Goal: Task Accomplishment & Management: Use online tool/utility

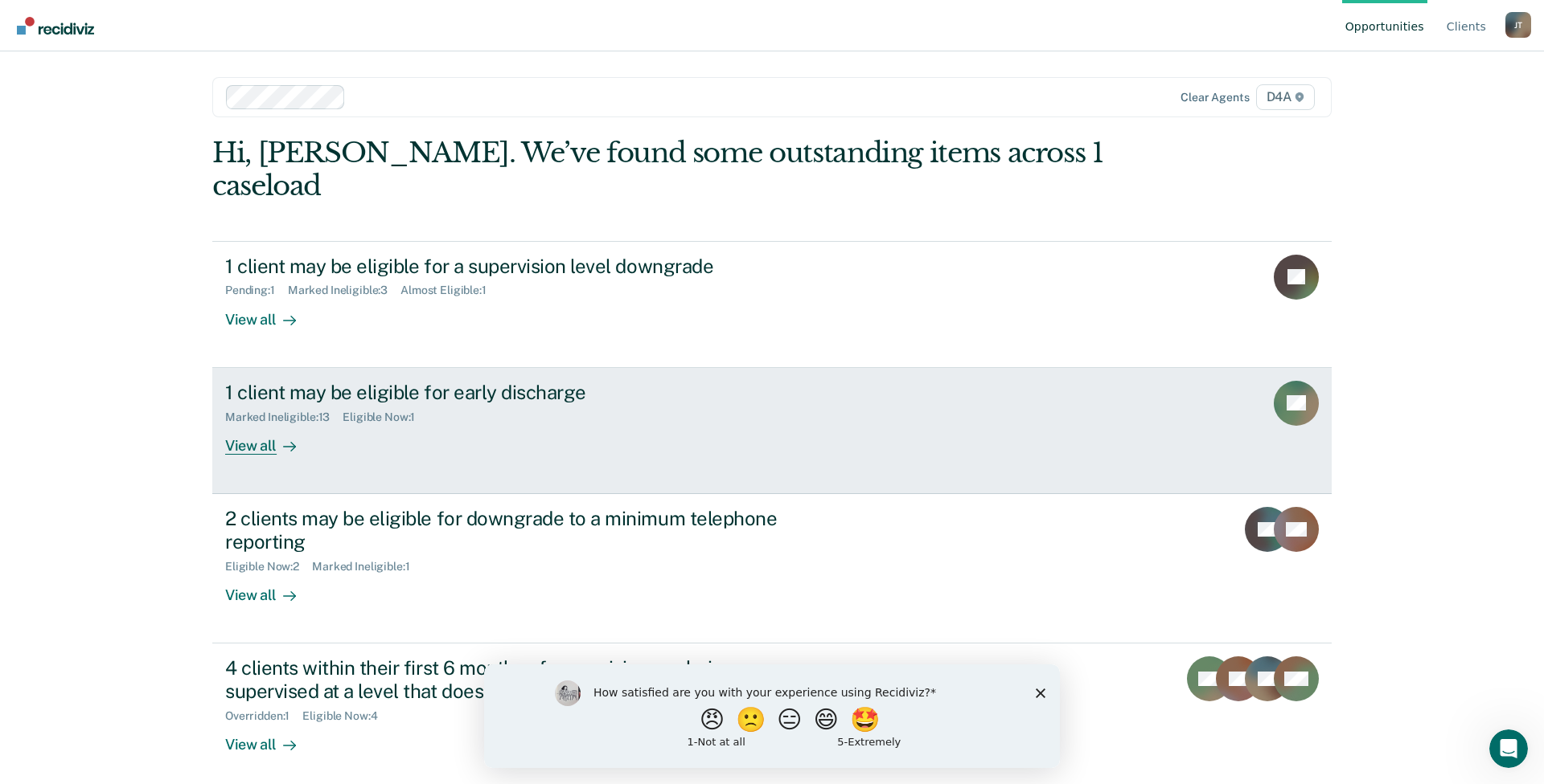
click at [251, 423] on div "View all" at bounding box center [270, 439] width 90 height 31
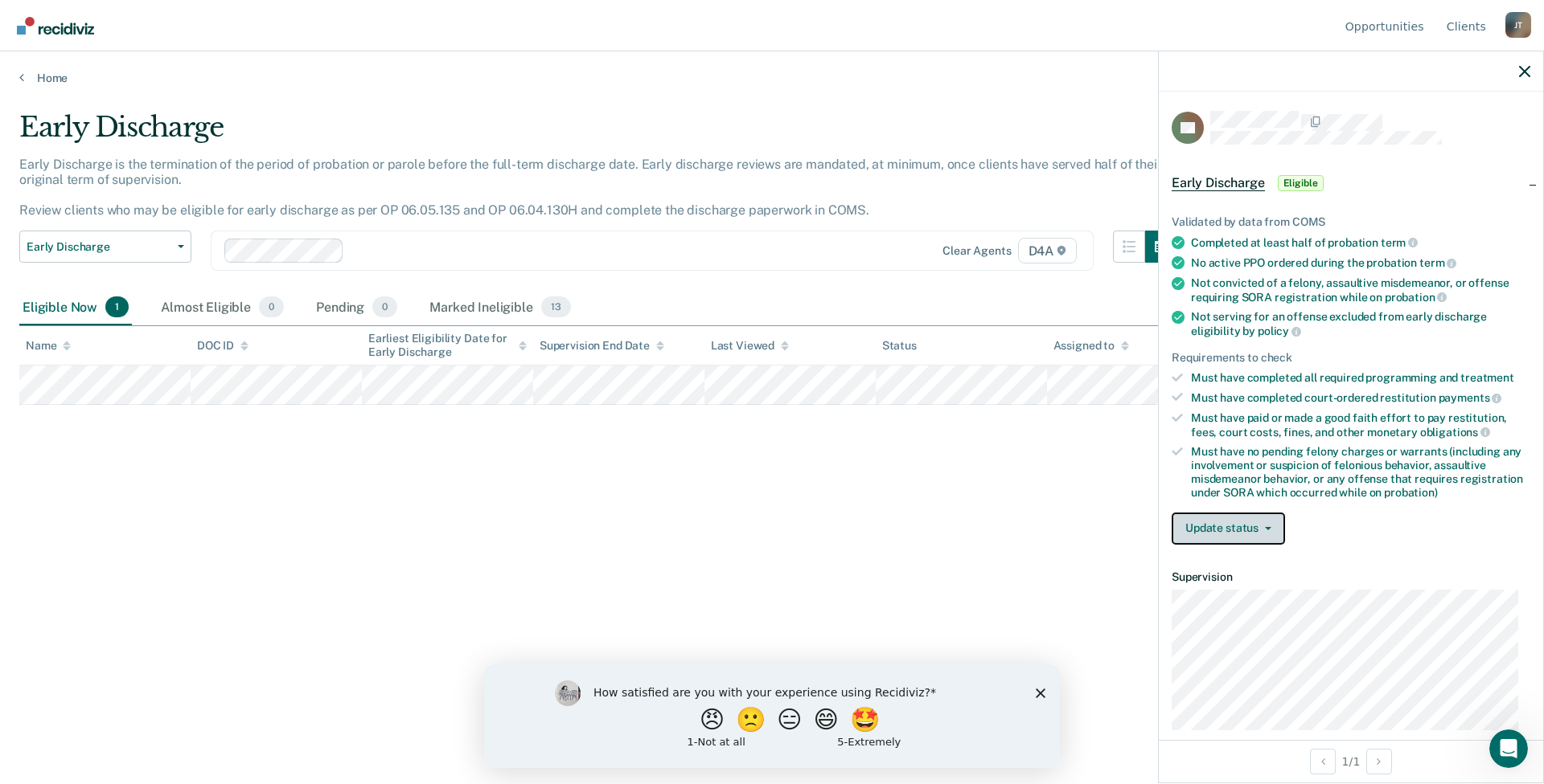
click at [1255, 526] on button "Update status" at bounding box center [1228, 528] width 113 height 32
click at [1240, 569] on button "[PERSON_NAME]" at bounding box center [1249, 567] width 155 height 25
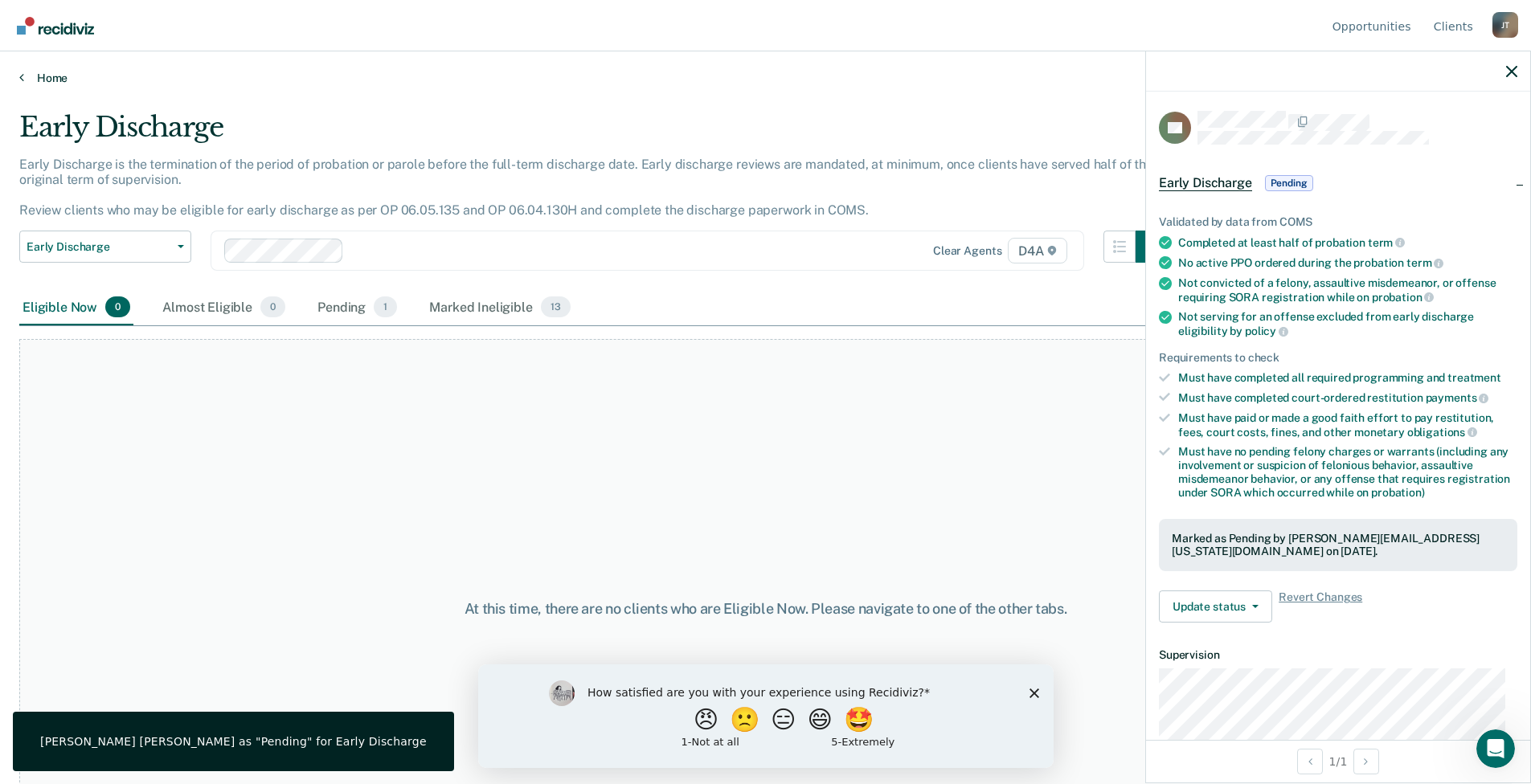
click at [35, 75] on link "Home" at bounding box center [765, 78] width 1493 height 15
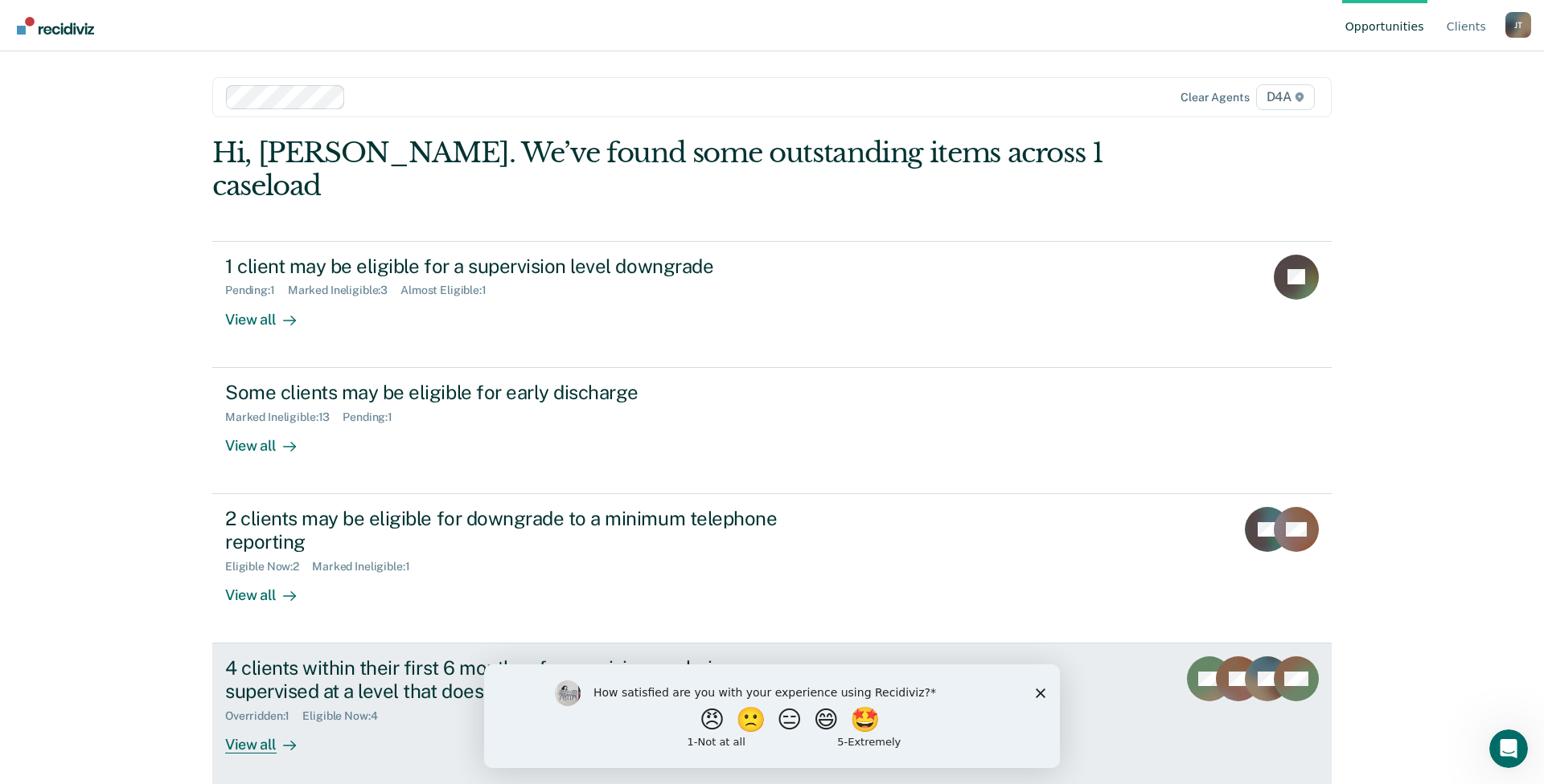
click at [244, 723] on div "View all" at bounding box center [270, 738] width 90 height 31
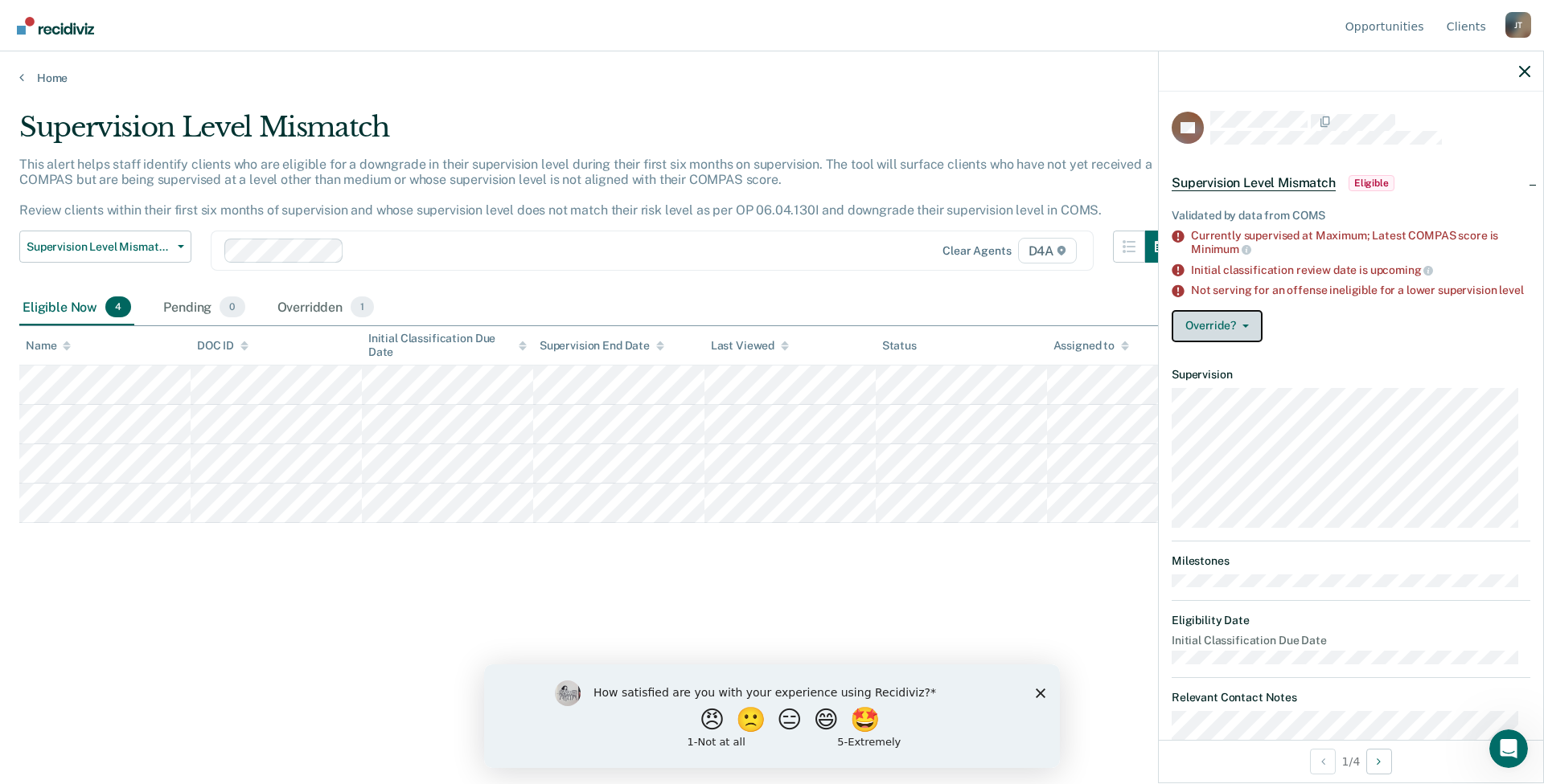
click at [1240, 335] on button "Override?" at bounding box center [1217, 326] width 91 height 32
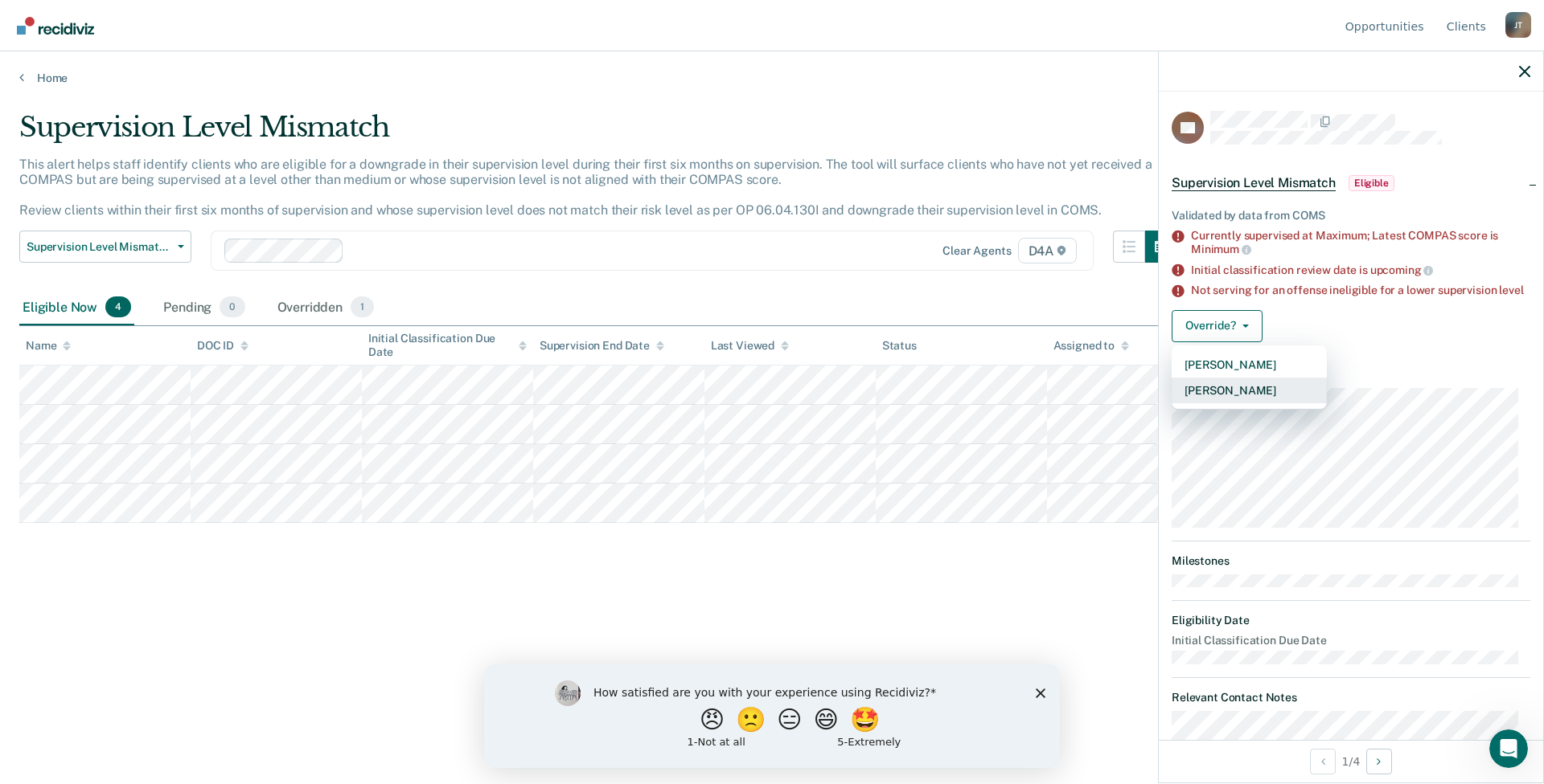
click at [1212, 403] on button "[PERSON_NAME]" at bounding box center [1249, 391] width 155 height 25
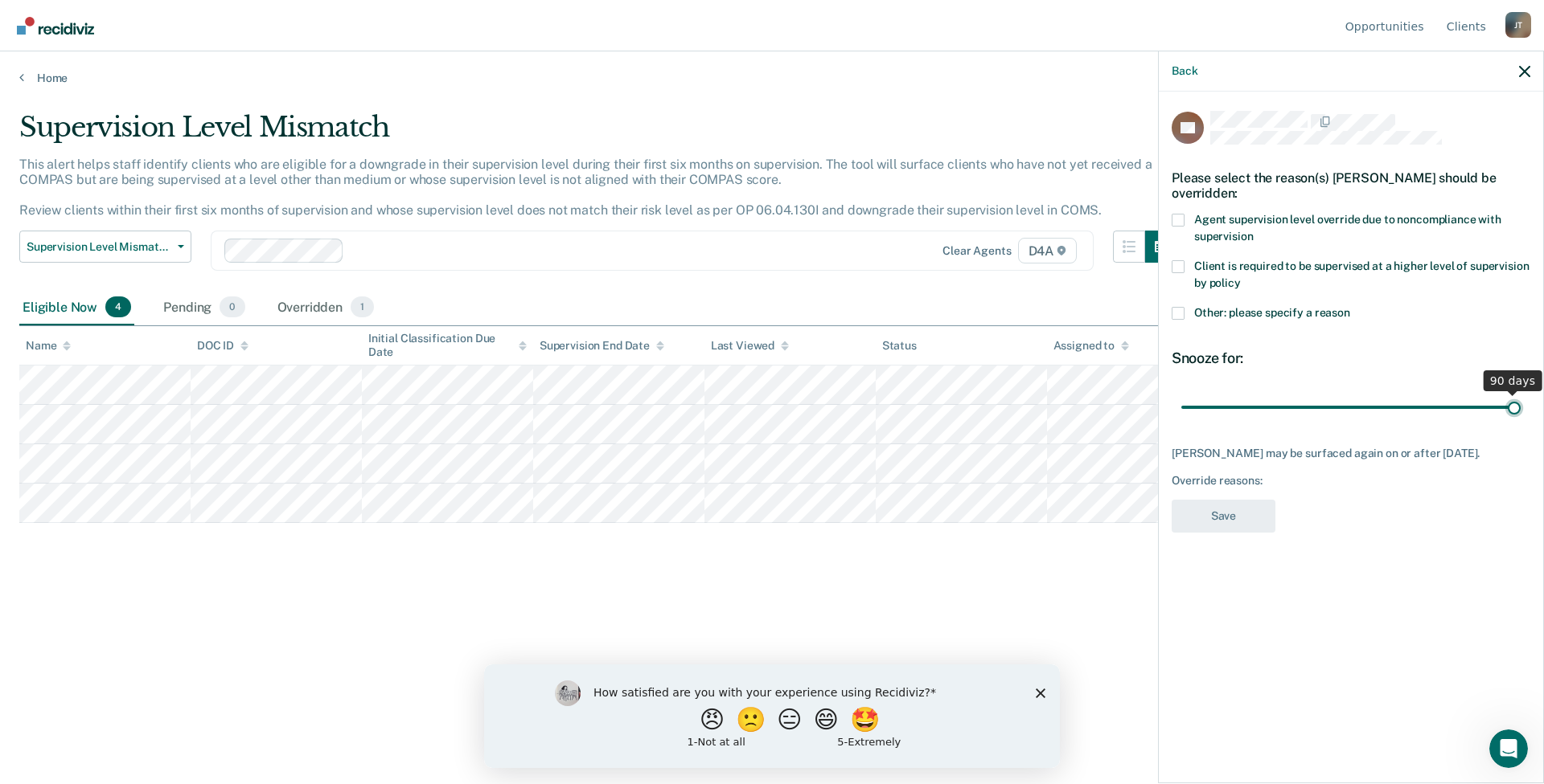
drag, startPoint x: 1294, startPoint y: 410, endPoint x: 1542, endPoint y: 389, distance: 248.9
type input "90"
click at [1520, 393] on input "range" at bounding box center [1351, 407] width 339 height 28
click at [1178, 311] on span at bounding box center [1178, 313] width 13 height 13
click at [1350, 307] on input "Other: please specify a reason" at bounding box center [1350, 307] width 0 height 0
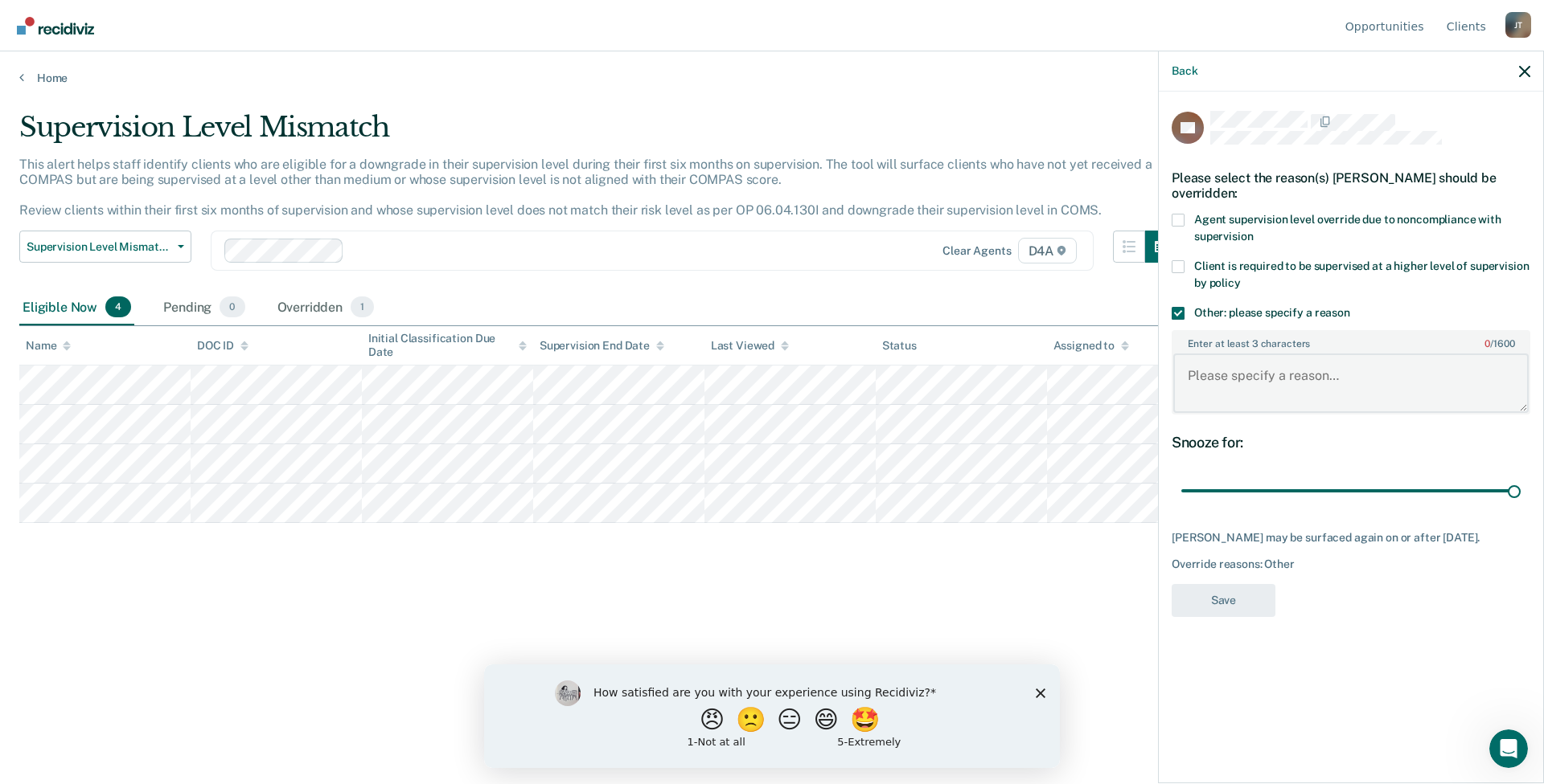
click at [1230, 377] on textarea "Enter at least 3 characters 0 / 1600" at bounding box center [1351, 382] width 355 height 59
type textarea "Override due to homelessness, drug use, and known associates as known drug abus…"
click at [1225, 593] on button "Save" at bounding box center [1223, 601] width 104 height 33
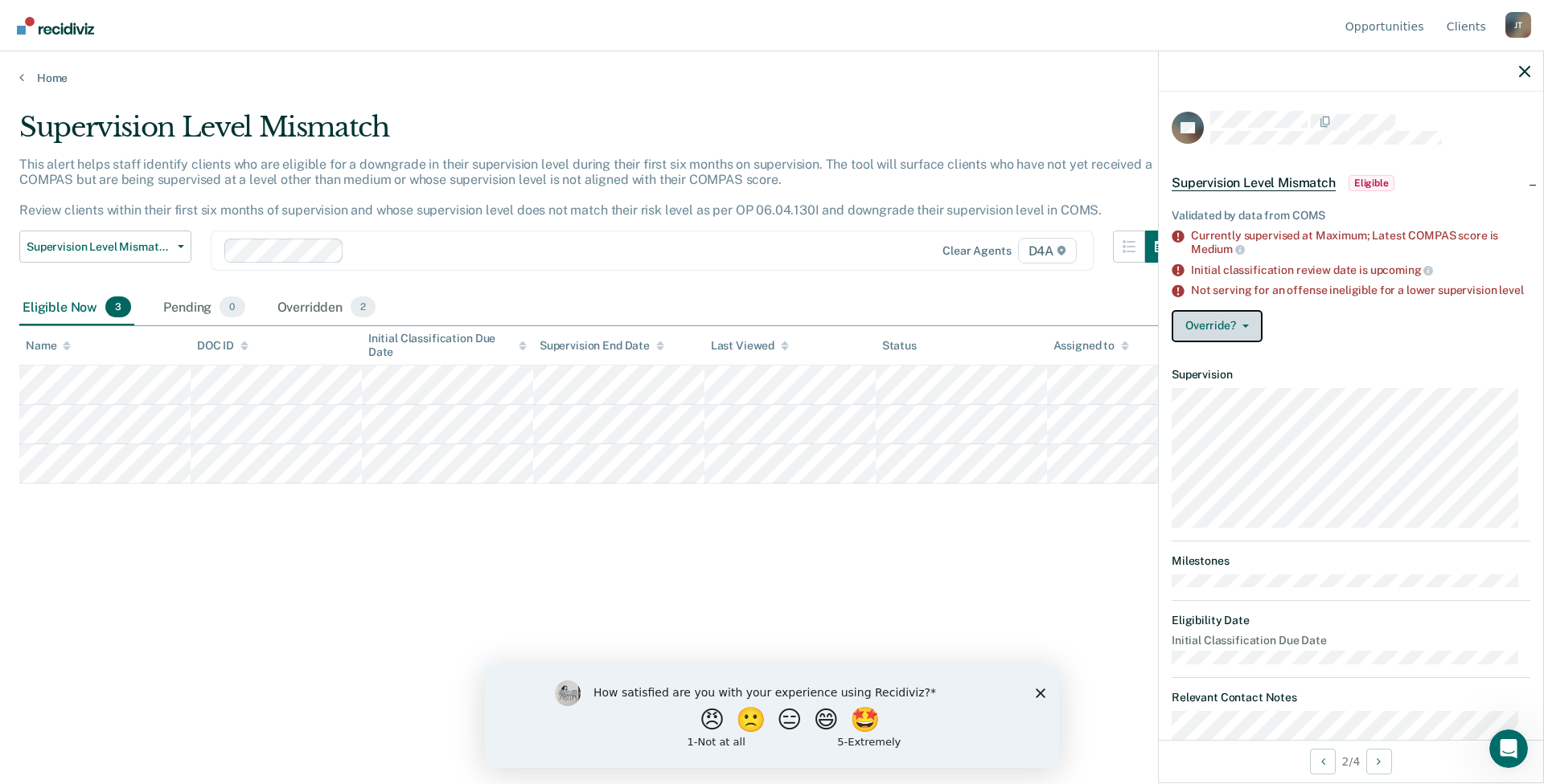
click at [1225, 341] on button "Override?" at bounding box center [1217, 326] width 91 height 32
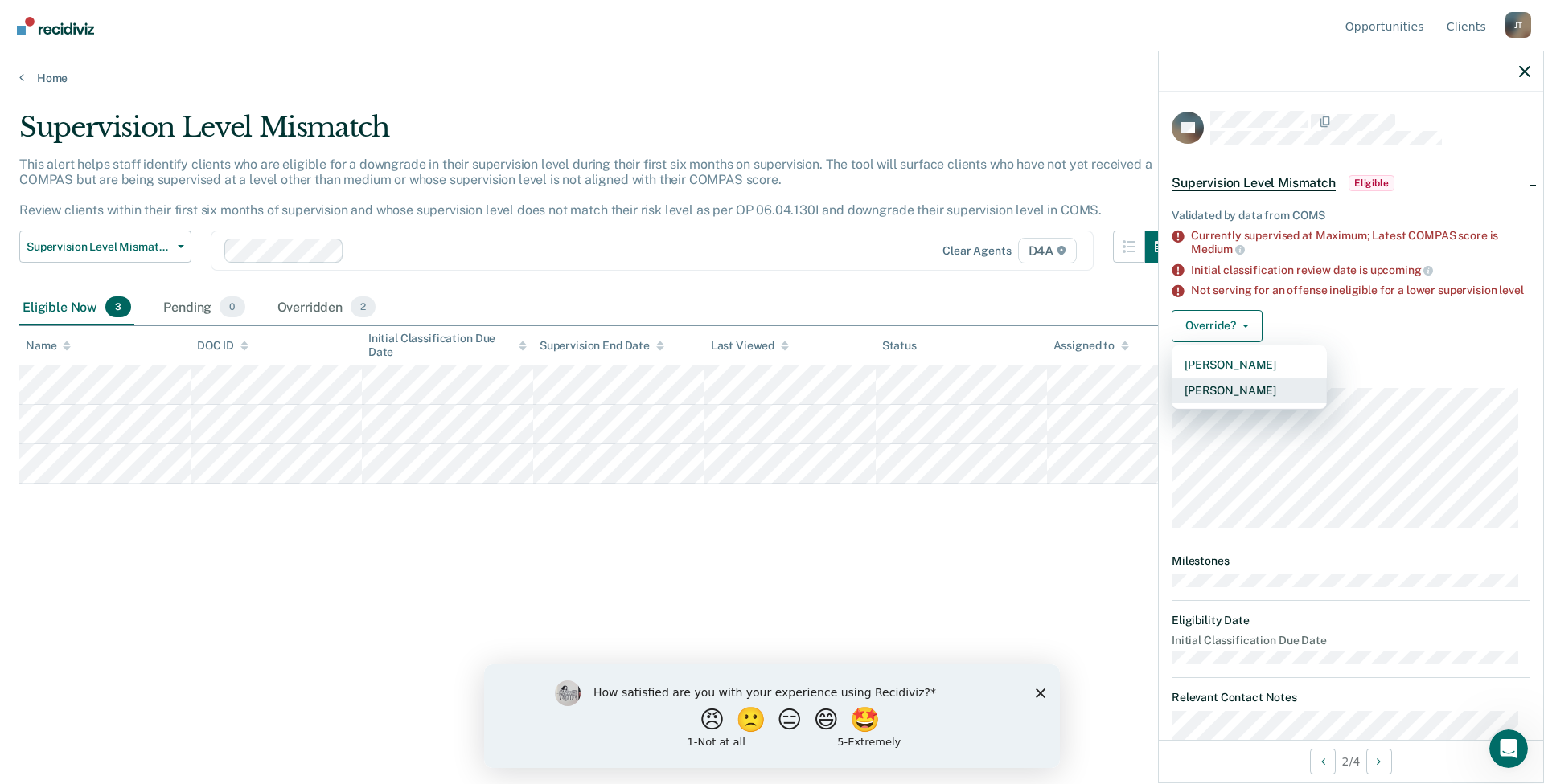
click at [1225, 401] on button "[PERSON_NAME]" at bounding box center [1249, 391] width 155 height 25
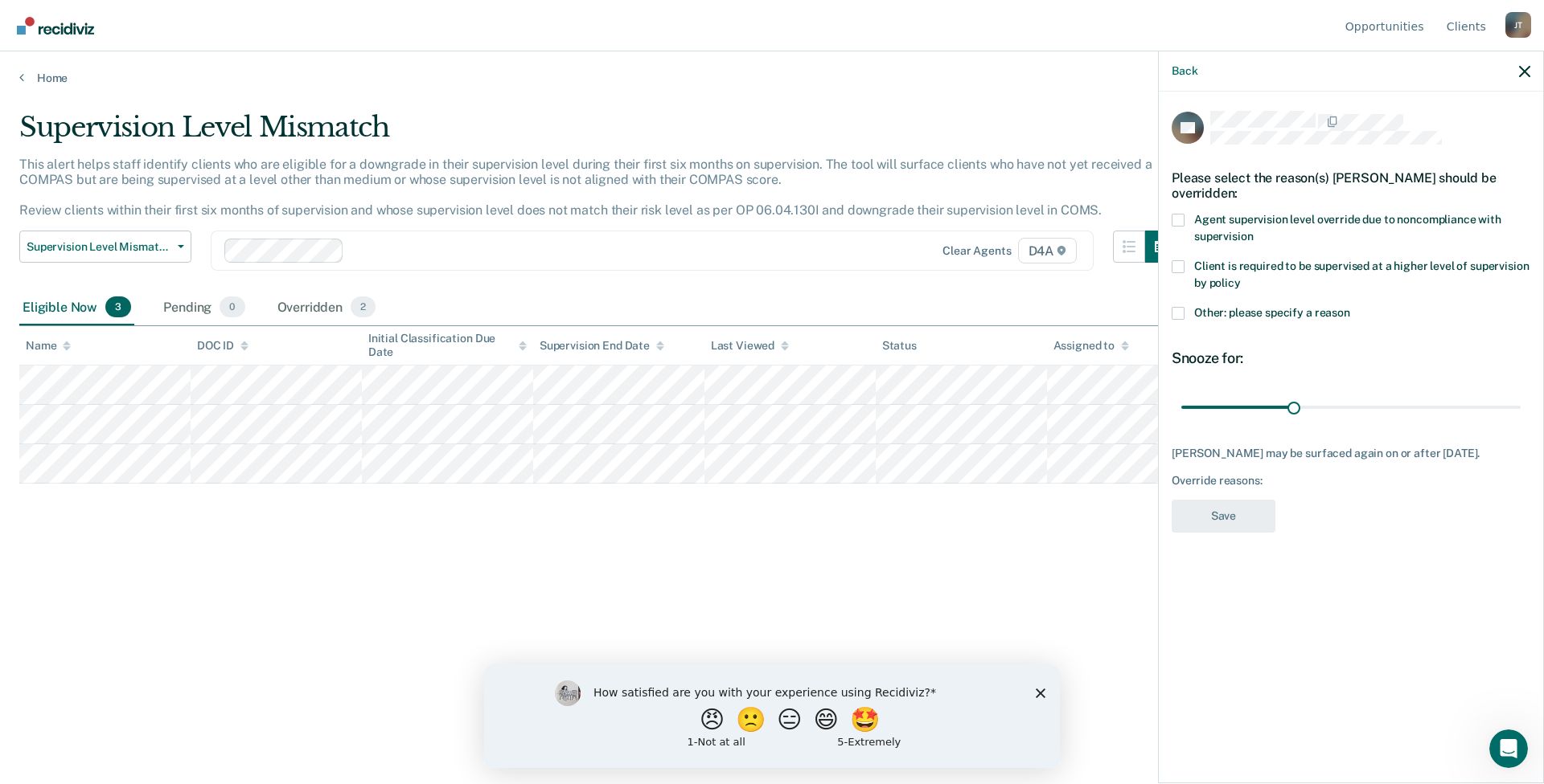
click at [1179, 272] on label "Client is required to be supervised at a higher level of supervision by policy" at bounding box center [1351, 277] width 359 height 34
click at [1241, 278] on input "Client is required to be supervised at a higher level of supervision by policy" at bounding box center [1241, 278] width 0 height 0
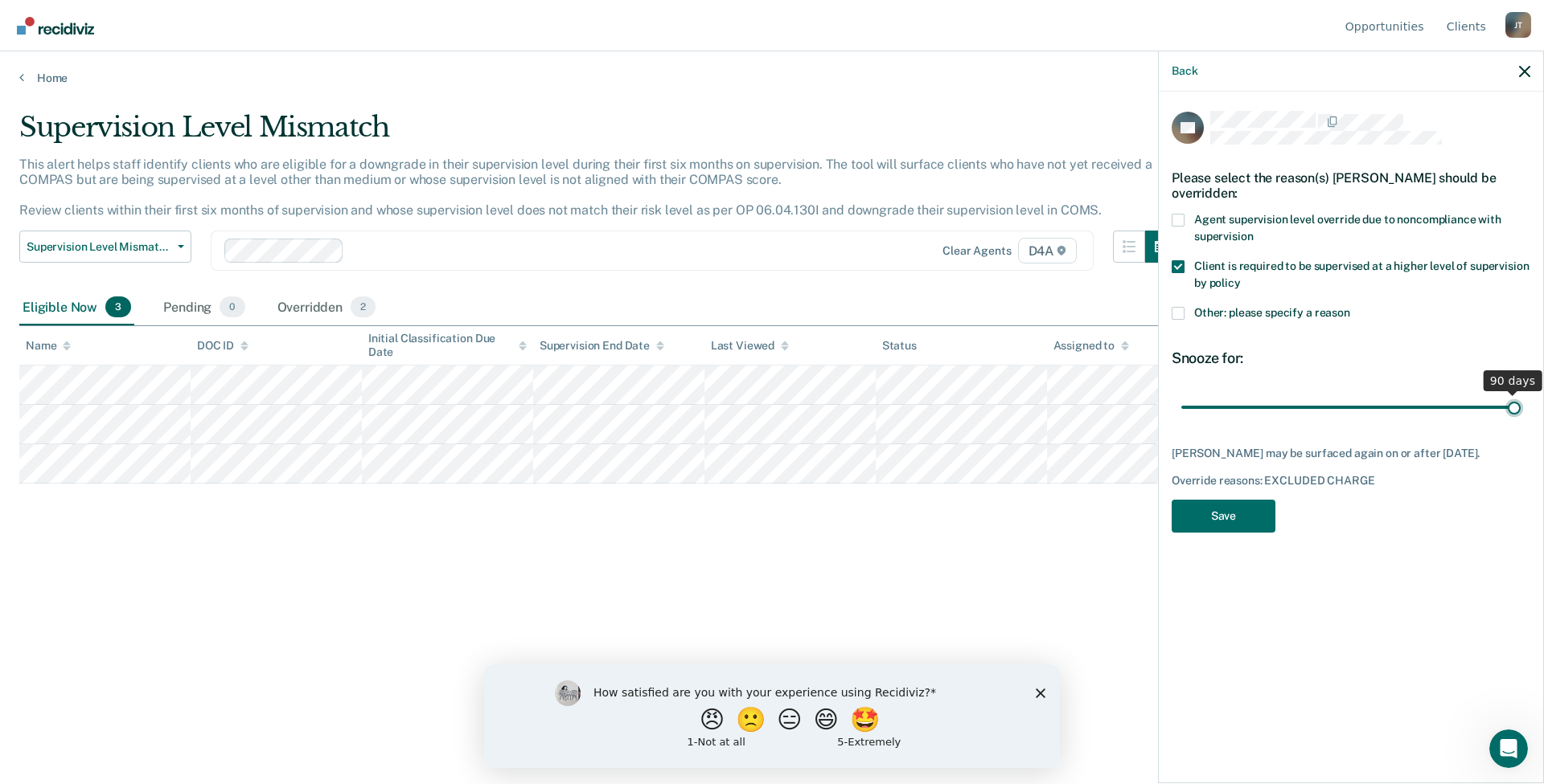
drag, startPoint x: 1292, startPoint y: 402, endPoint x: 1543, endPoint y: 400, distance: 251.0
type input "90"
click at [1520, 400] on input "range" at bounding box center [1351, 407] width 339 height 28
click at [1240, 510] on button "Save" at bounding box center [1223, 516] width 104 height 33
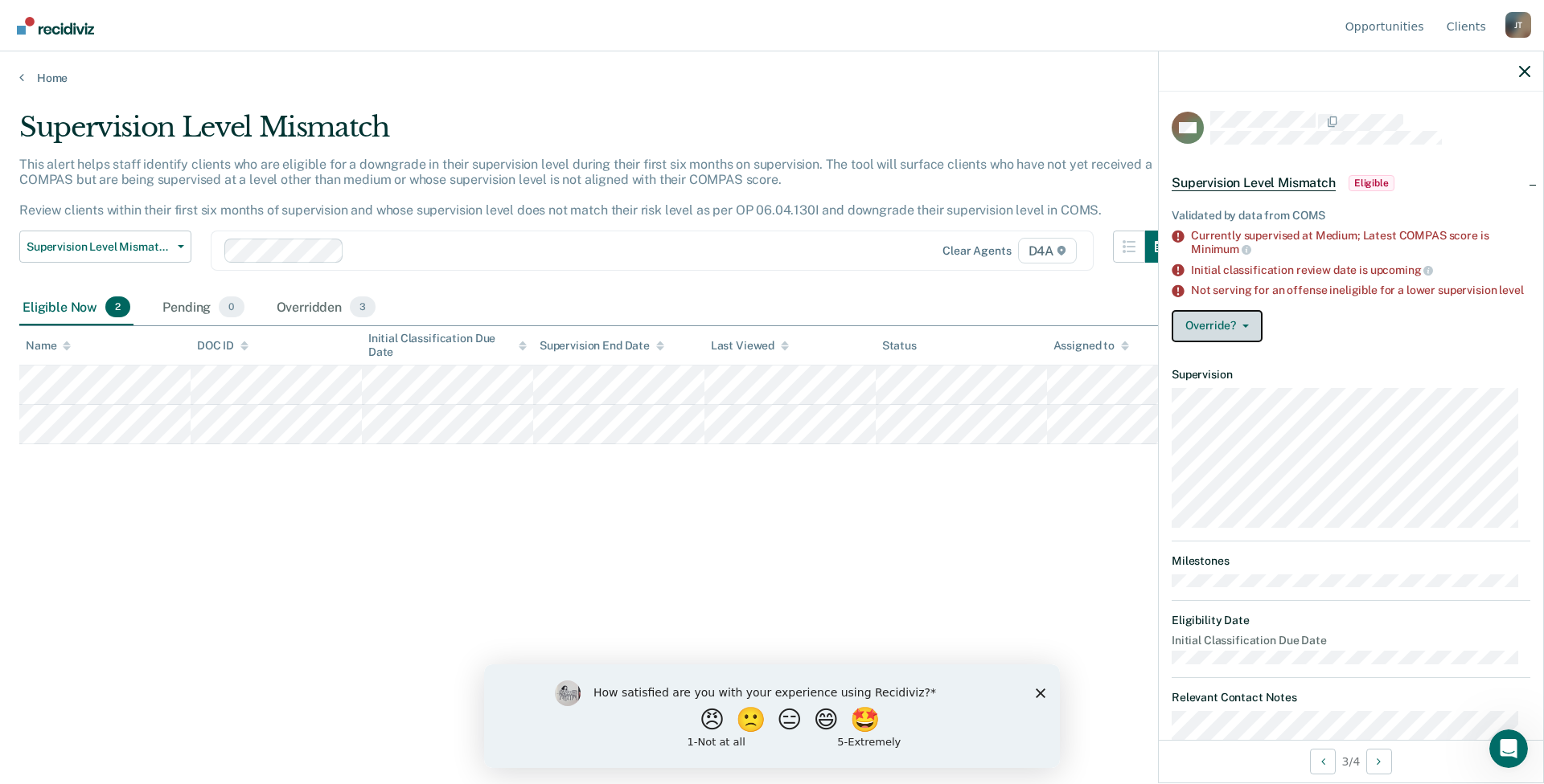
click at [1214, 336] on button "Override?" at bounding box center [1217, 326] width 91 height 32
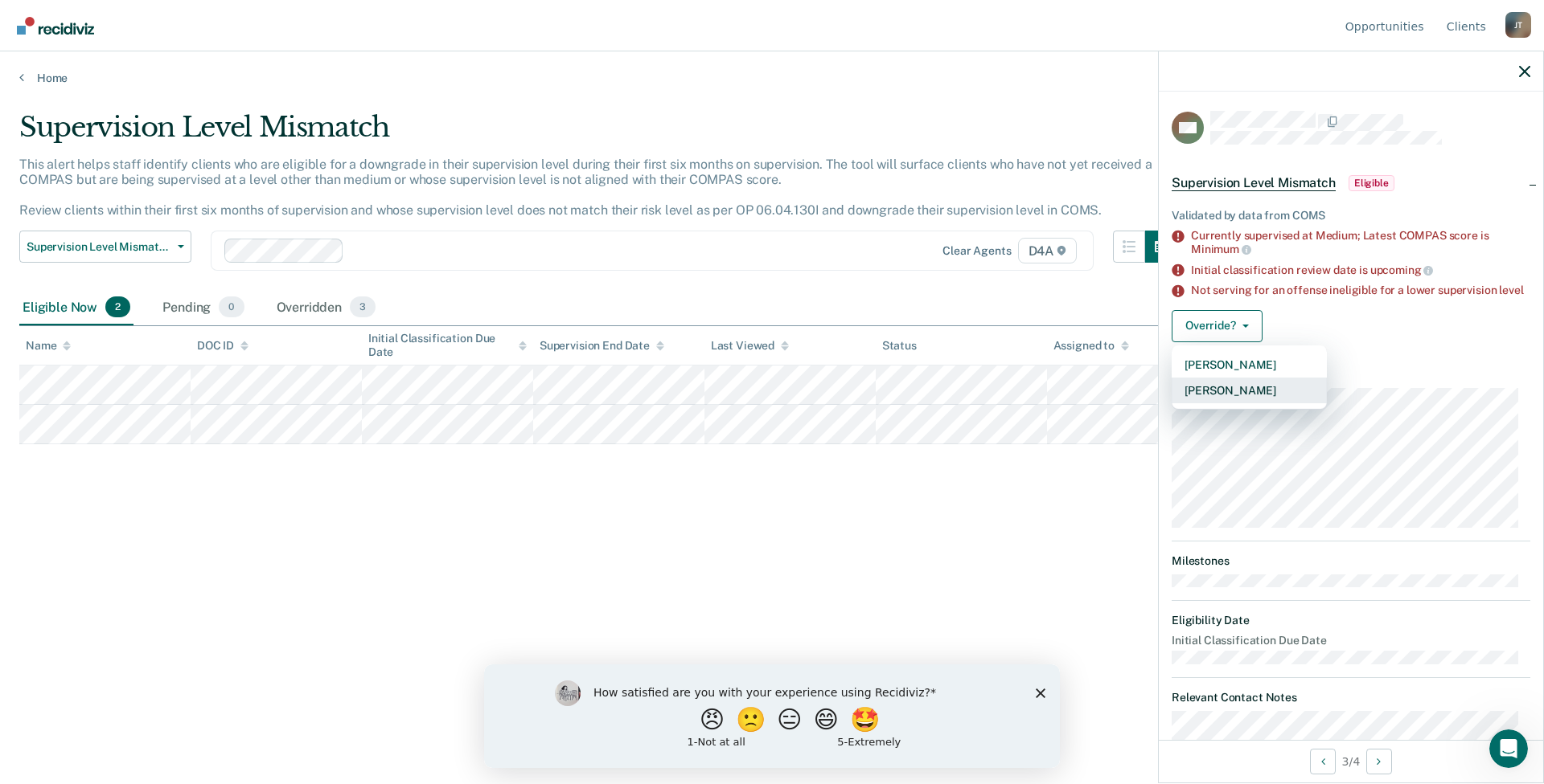
click at [1223, 397] on button "[PERSON_NAME]" at bounding box center [1249, 391] width 155 height 25
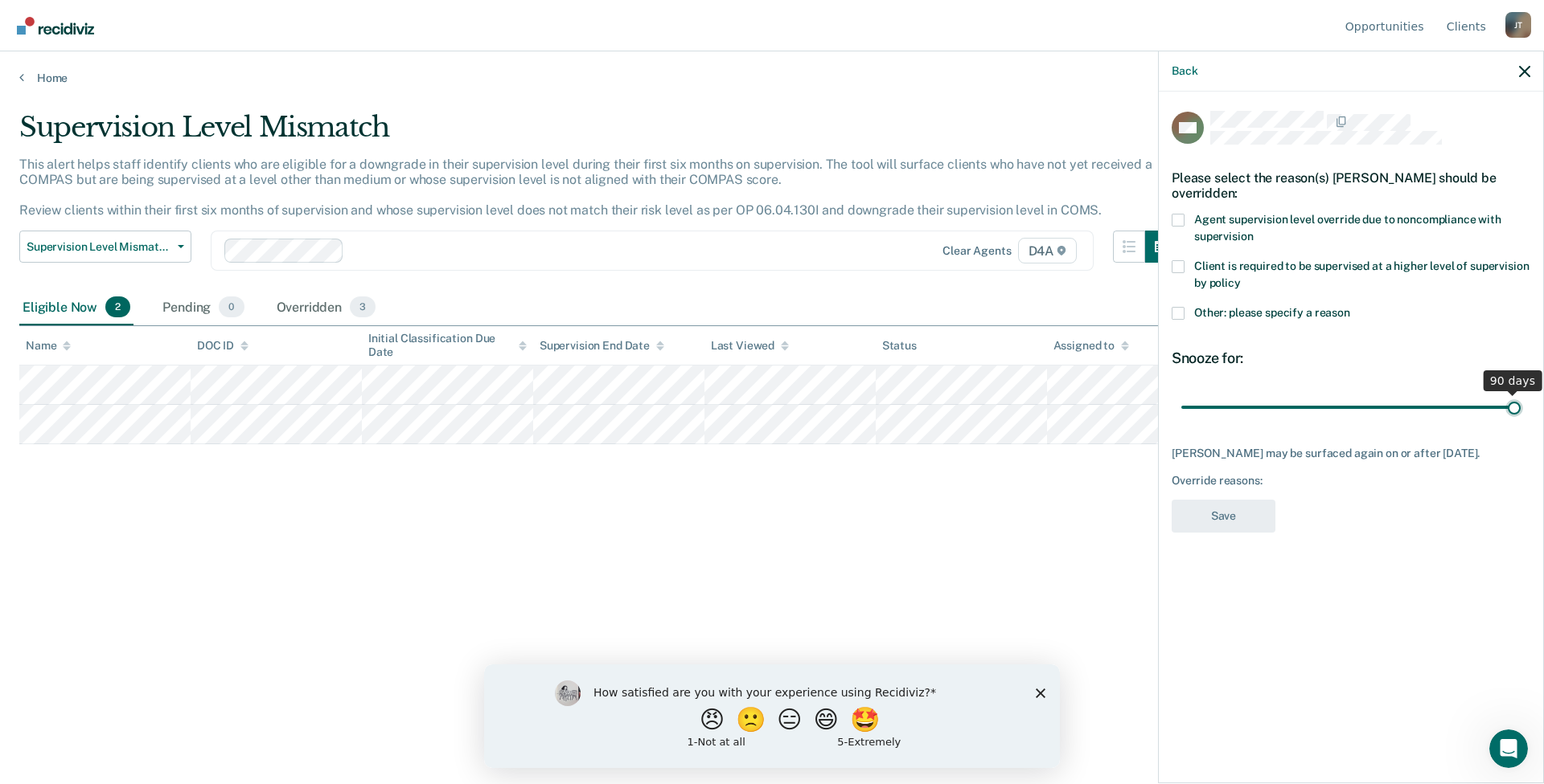
drag, startPoint x: 1292, startPoint y: 413, endPoint x: 1543, endPoint y: 386, distance: 252.4
type input "90"
click at [1520, 393] on input "range" at bounding box center [1351, 407] width 339 height 28
click at [1240, 449] on div "[PERSON_NAME] may be surfaced again on or after [DATE]." at bounding box center [1351, 453] width 359 height 14
click at [1185, 312] on label "Other: please specify a reason" at bounding box center [1351, 315] width 359 height 17
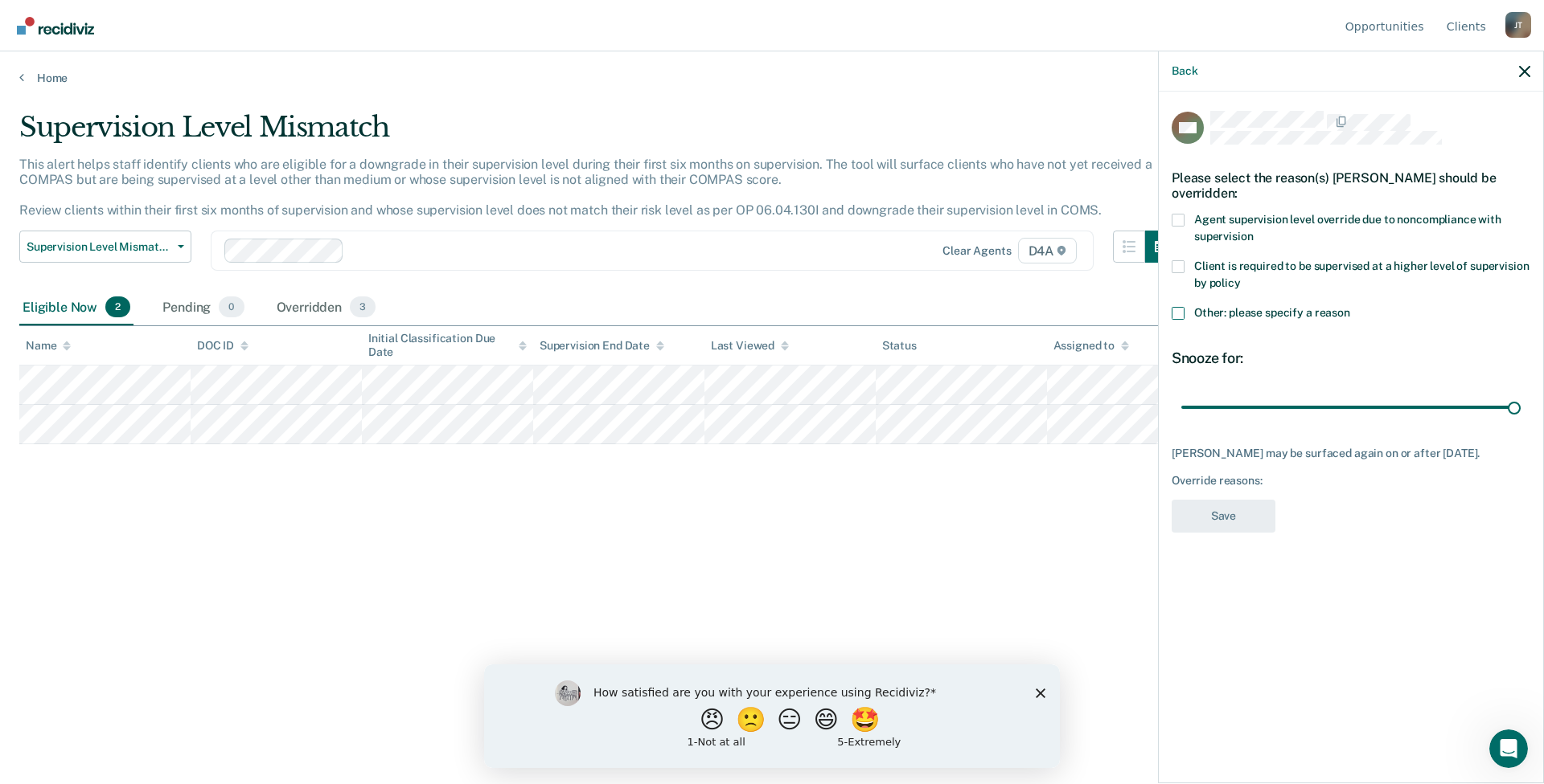
click at [1350, 307] on input "Other: please specify a reason" at bounding box center [1350, 307] width 0 height 0
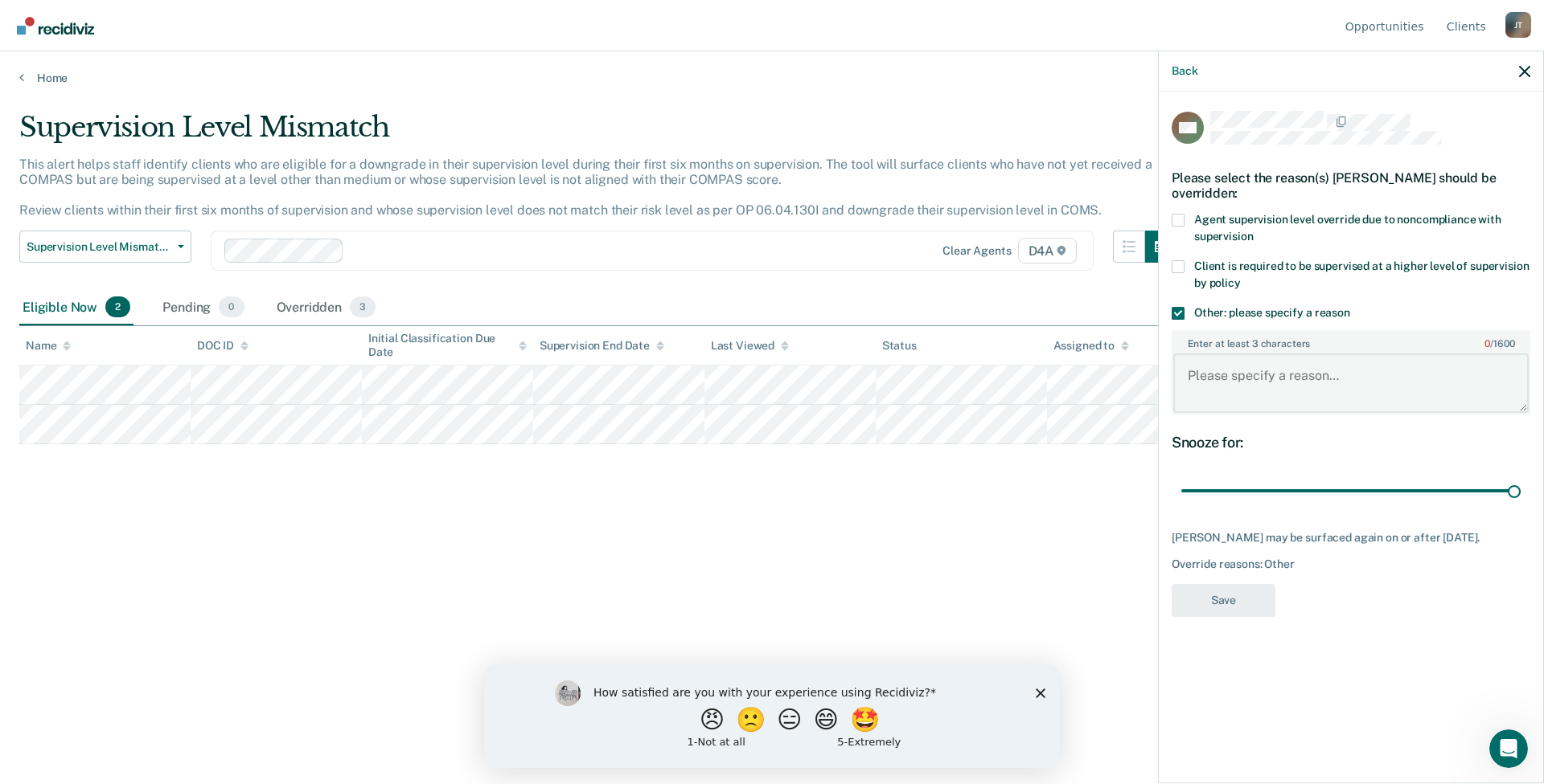
click at [1237, 375] on textarea "Enter at least 3 characters 0 / 1600" at bounding box center [1351, 382] width 355 height 59
type textarea "A"
type textarea "Sentencing County set level due to charge."
click at [1243, 599] on button "Save" at bounding box center [1223, 601] width 104 height 33
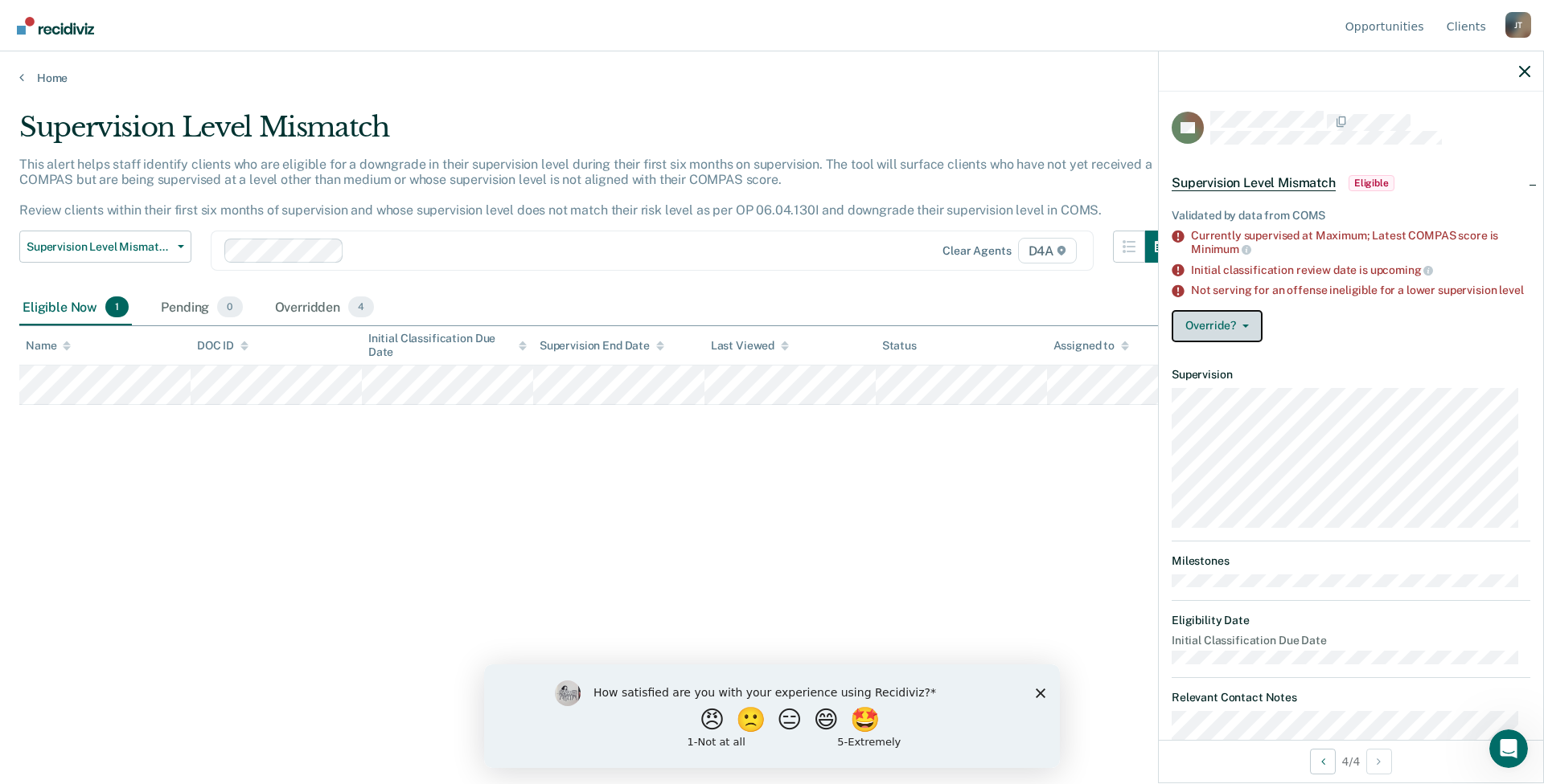
click at [1254, 334] on button "Override?" at bounding box center [1217, 326] width 91 height 32
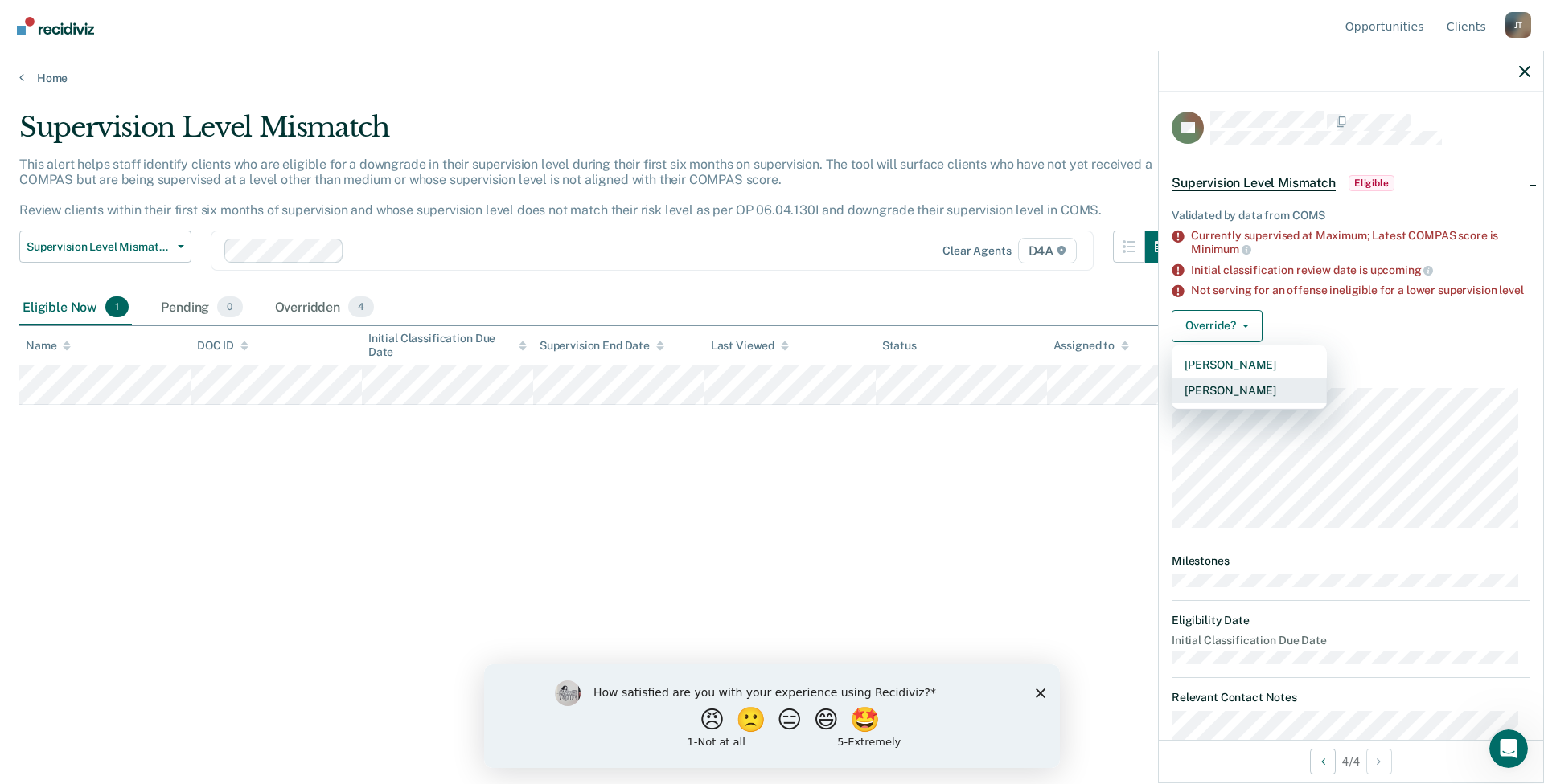
click at [1232, 402] on button "[PERSON_NAME]" at bounding box center [1249, 391] width 155 height 25
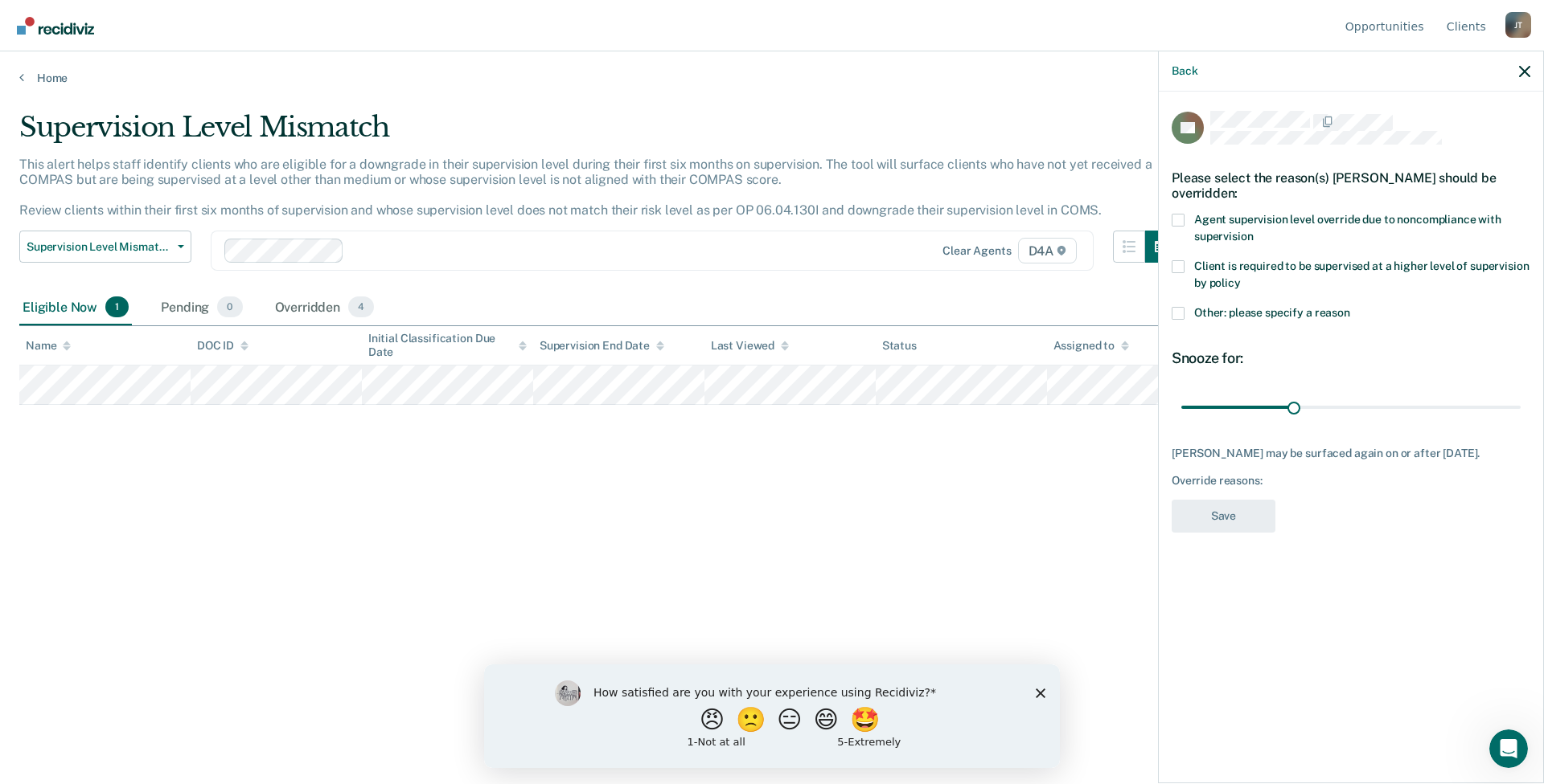
click at [1171, 318] on div "TR Please select the reason(s) [PERSON_NAME] should be overridden: Agent superv…" at bounding box center [1351, 436] width 384 height 688
click at [1176, 312] on span at bounding box center [1178, 313] width 13 height 13
click at [1350, 307] on input "Other: please specify a reason" at bounding box center [1350, 307] width 0 height 0
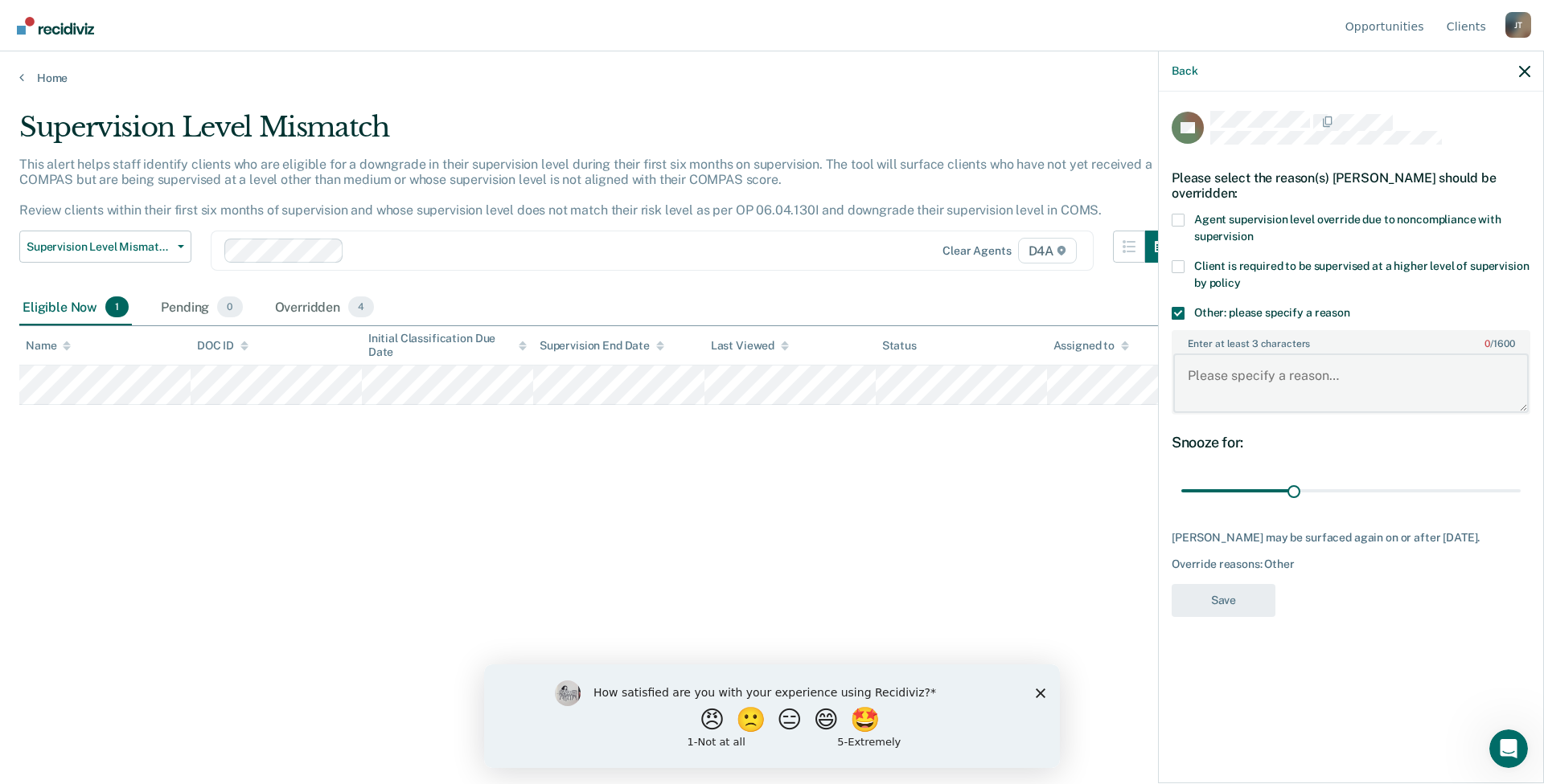
click at [1218, 383] on textarea "Enter at least 3 characters 0 / 1600" at bounding box center [1351, 382] width 355 height 59
type textarea "Set by sentencing county."
drag, startPoint x: 1290, startPoint y: 491, endPoint x: 1543, endPoint y: 428, distance: 260.7
type input "90"
click at [1520, 477] on input "range" at bounding box center [1351, 491] width 339 height 28
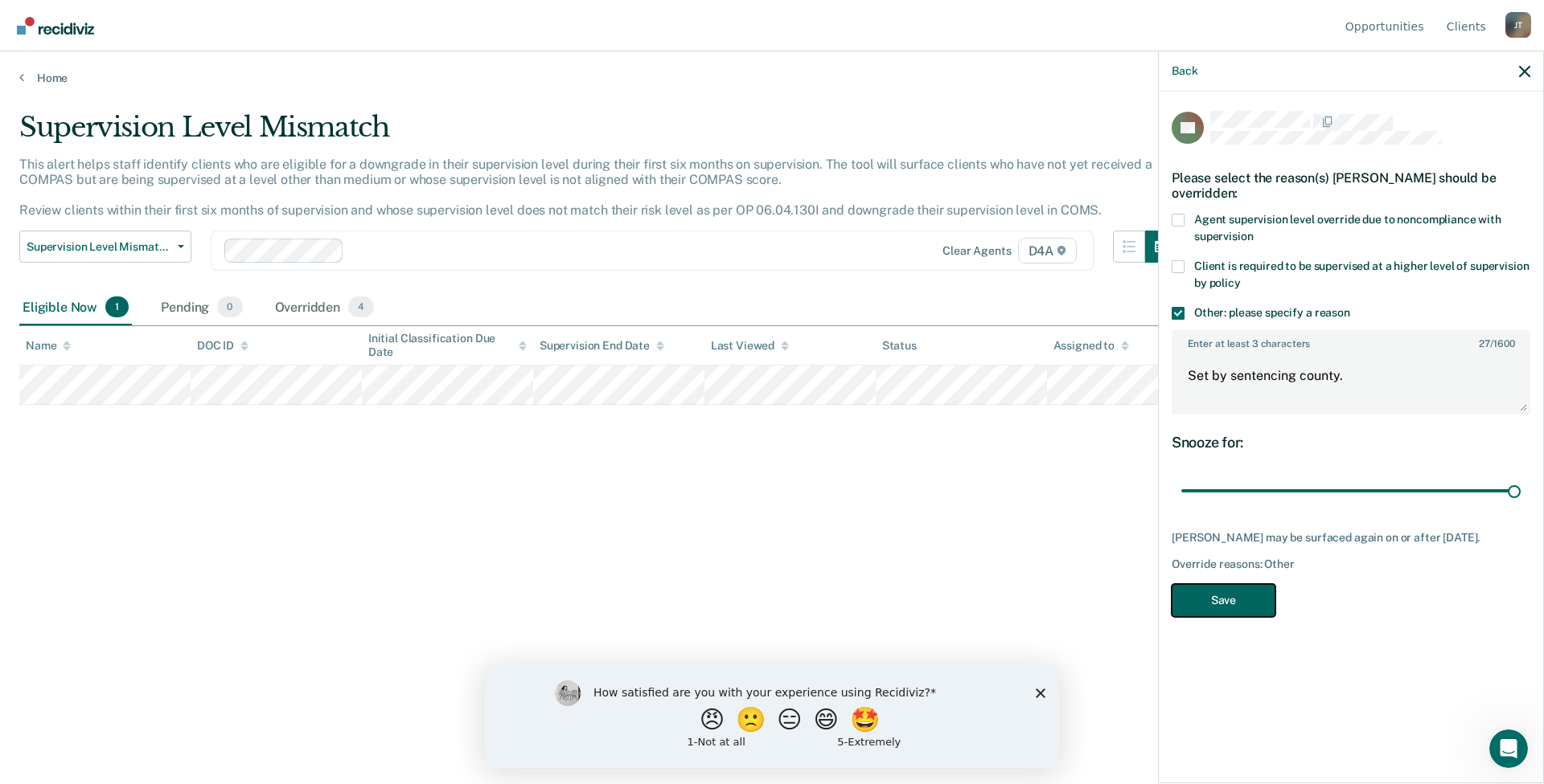
click at [1219, 604] on button "Save" at bounding box center [1223, 601] width 104 height 33
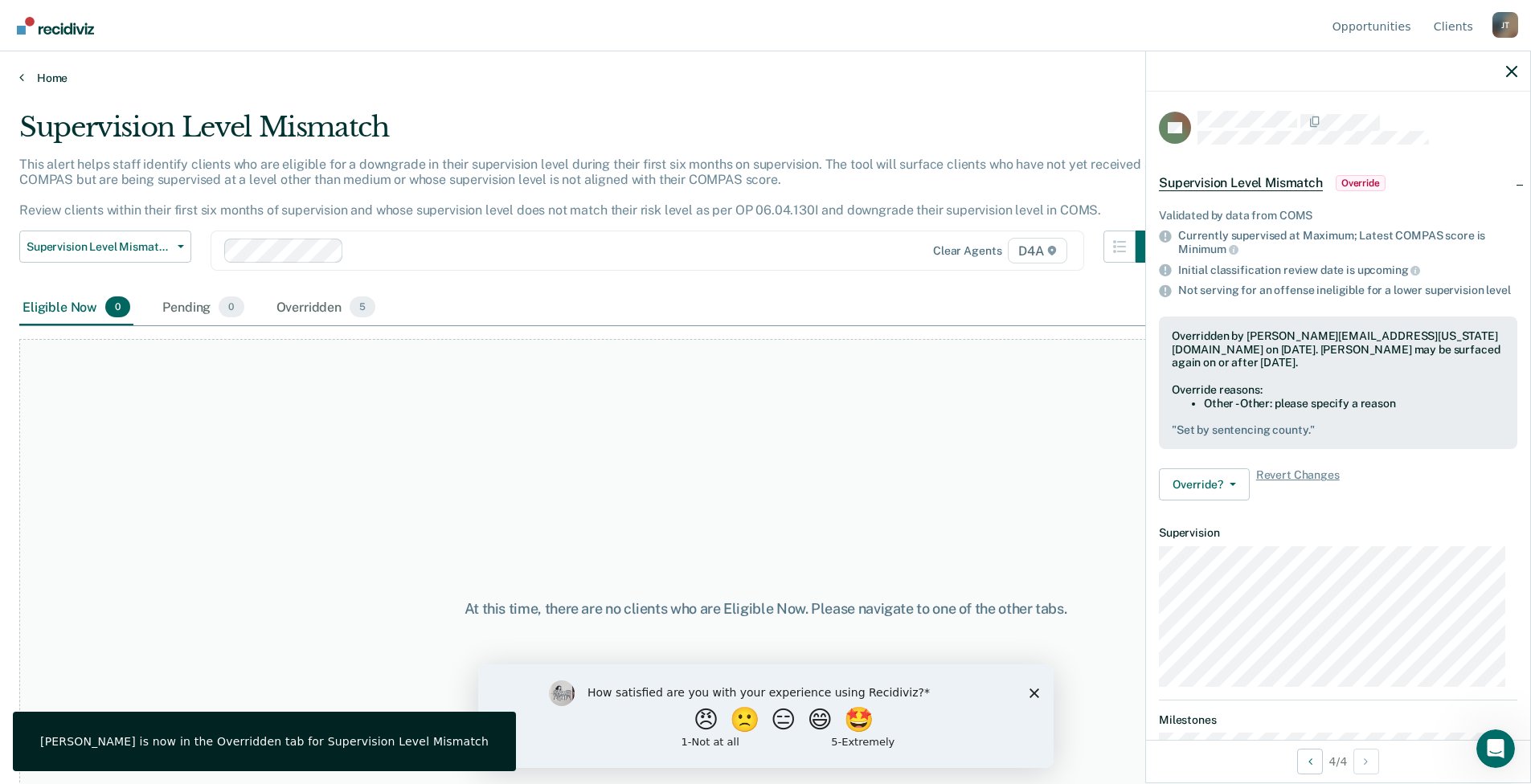
click at [49, 77] on link "Home" at bounding box center [765, 78] width 1493 height 15
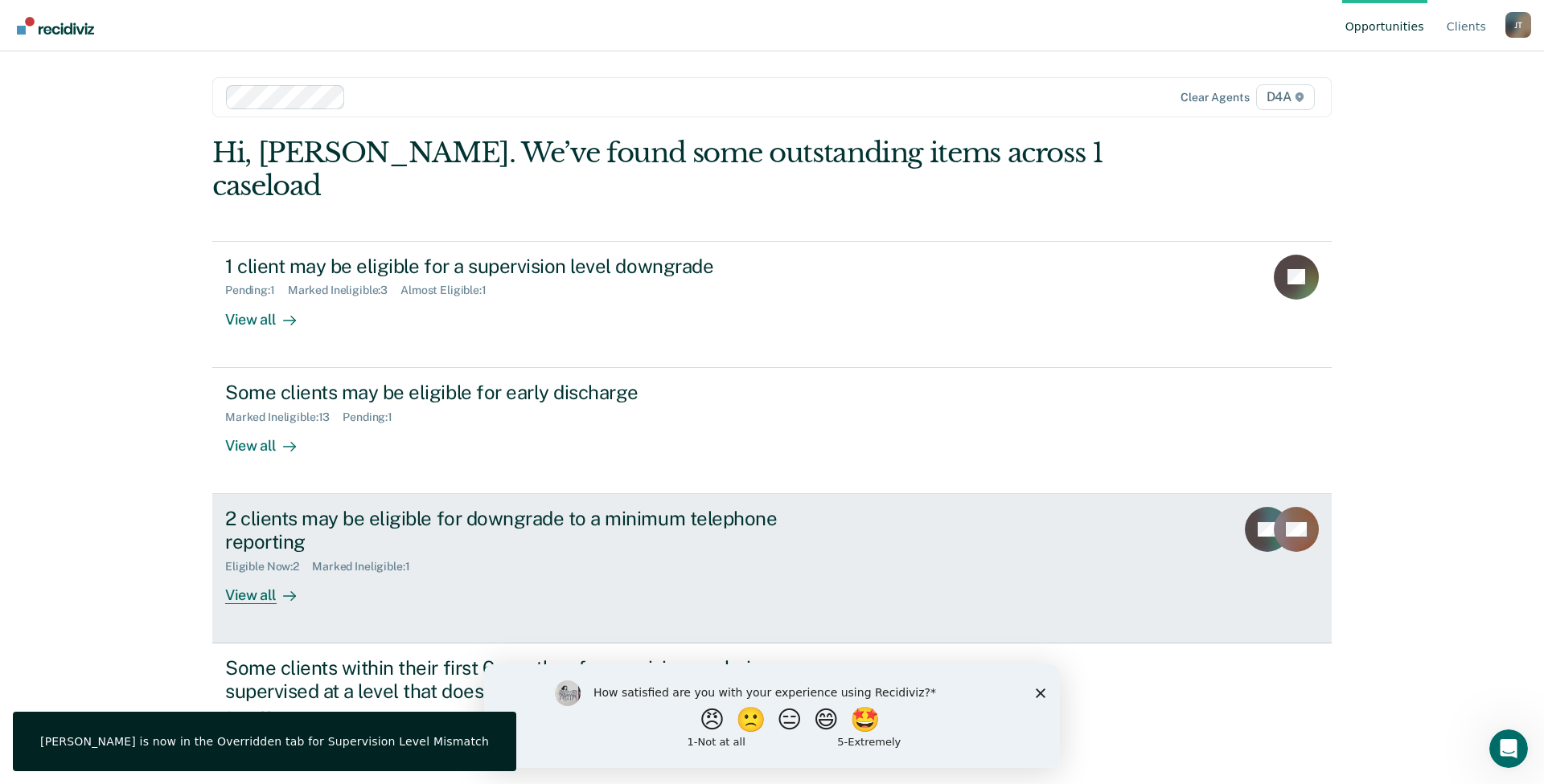
click at [257, 573] on div "View all" at bounding box center [270, 588] width 90 height 31
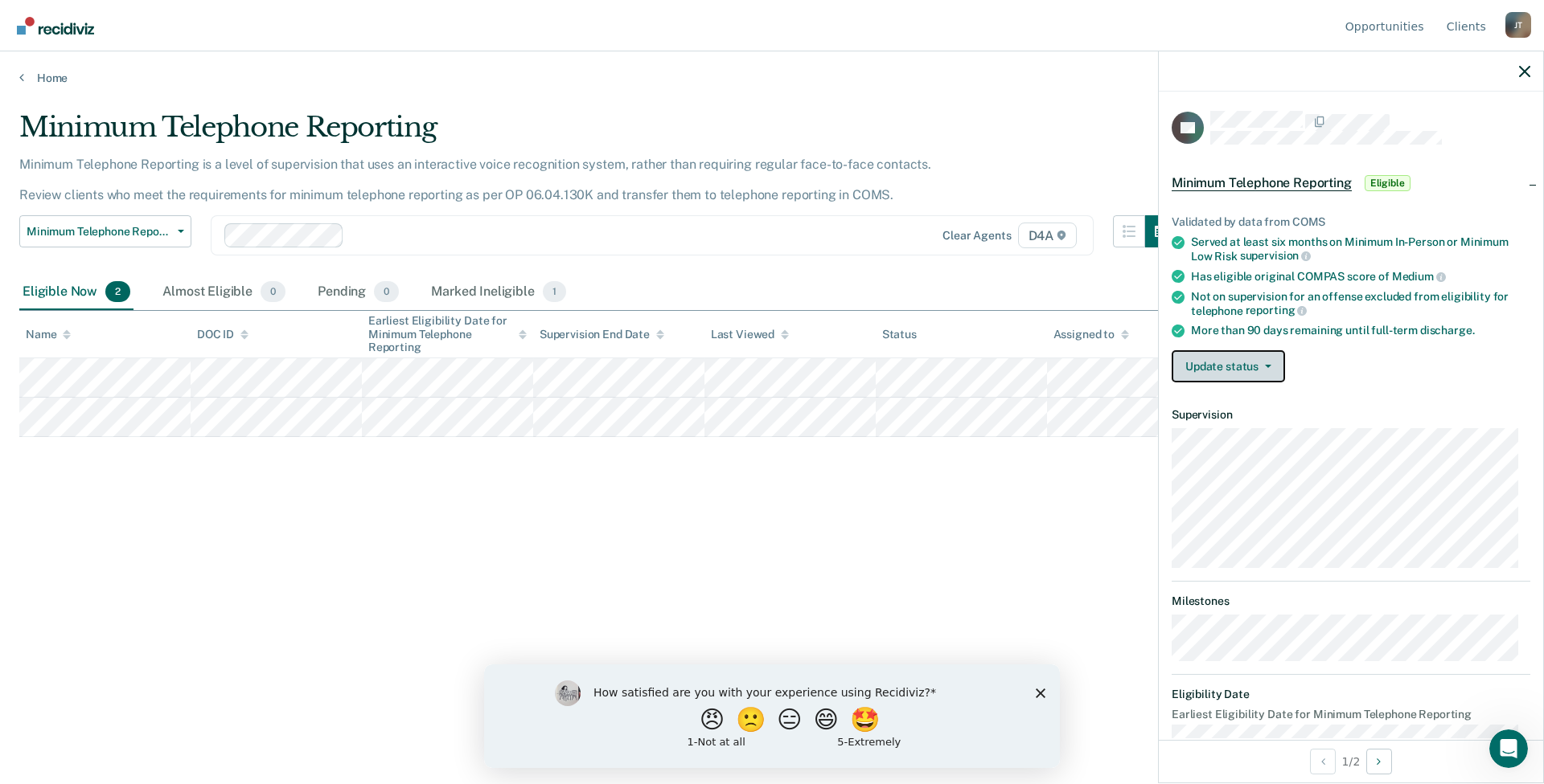
click at [1258, 365] on span "button" at bounding box center [1264, 367] width 13 height 4
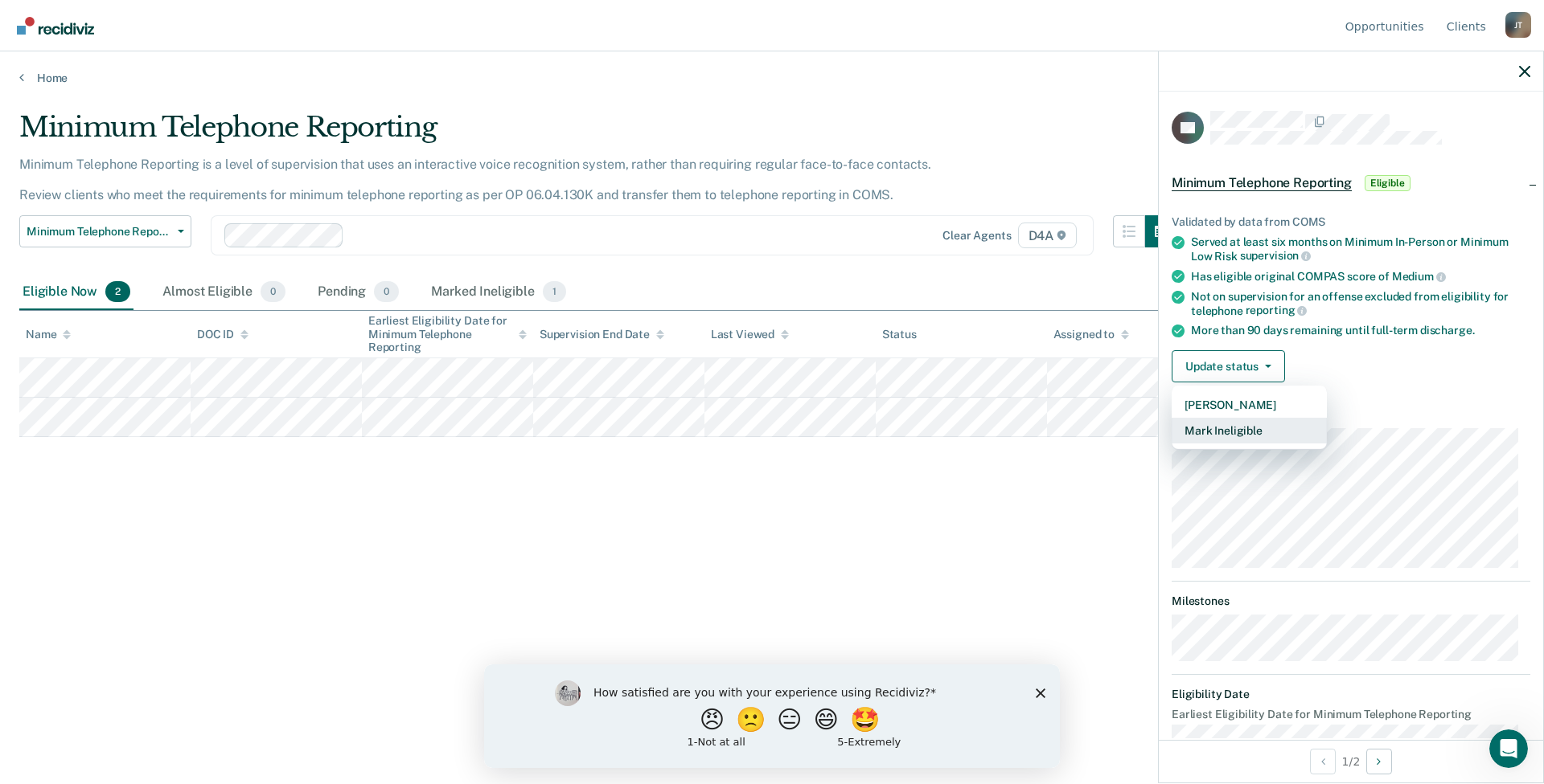
click at [1211, 432] on button "Mark Ineligible" at bounding box center [1249, 431] width 155 height 25
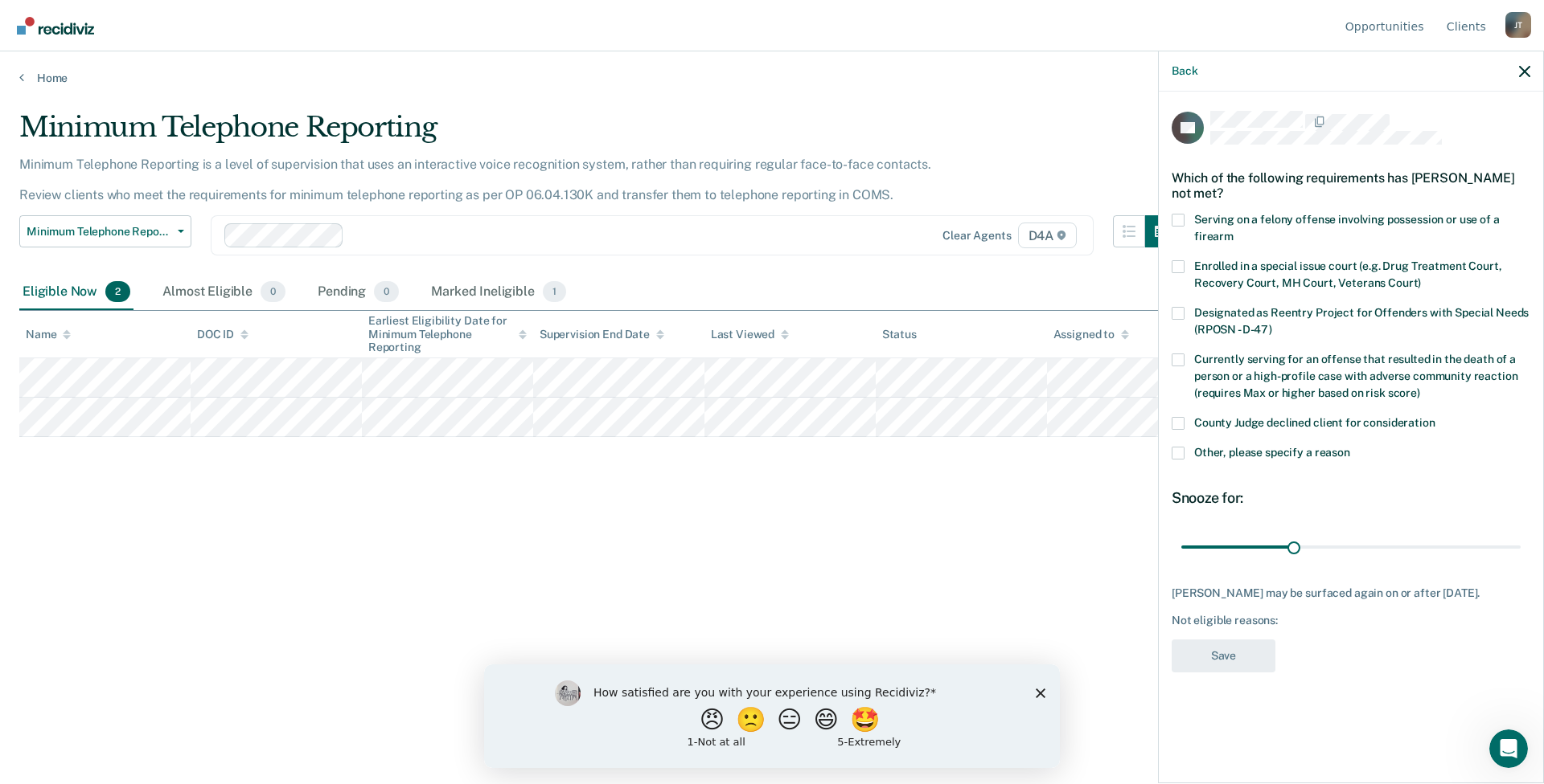
click at [1179, 454] on span at bounding box center [1178, 453] width 13 height 13
click at [1350, 447] on input "Other, please specify a reason" at bounding box center [1350, 447] width 0 height 0
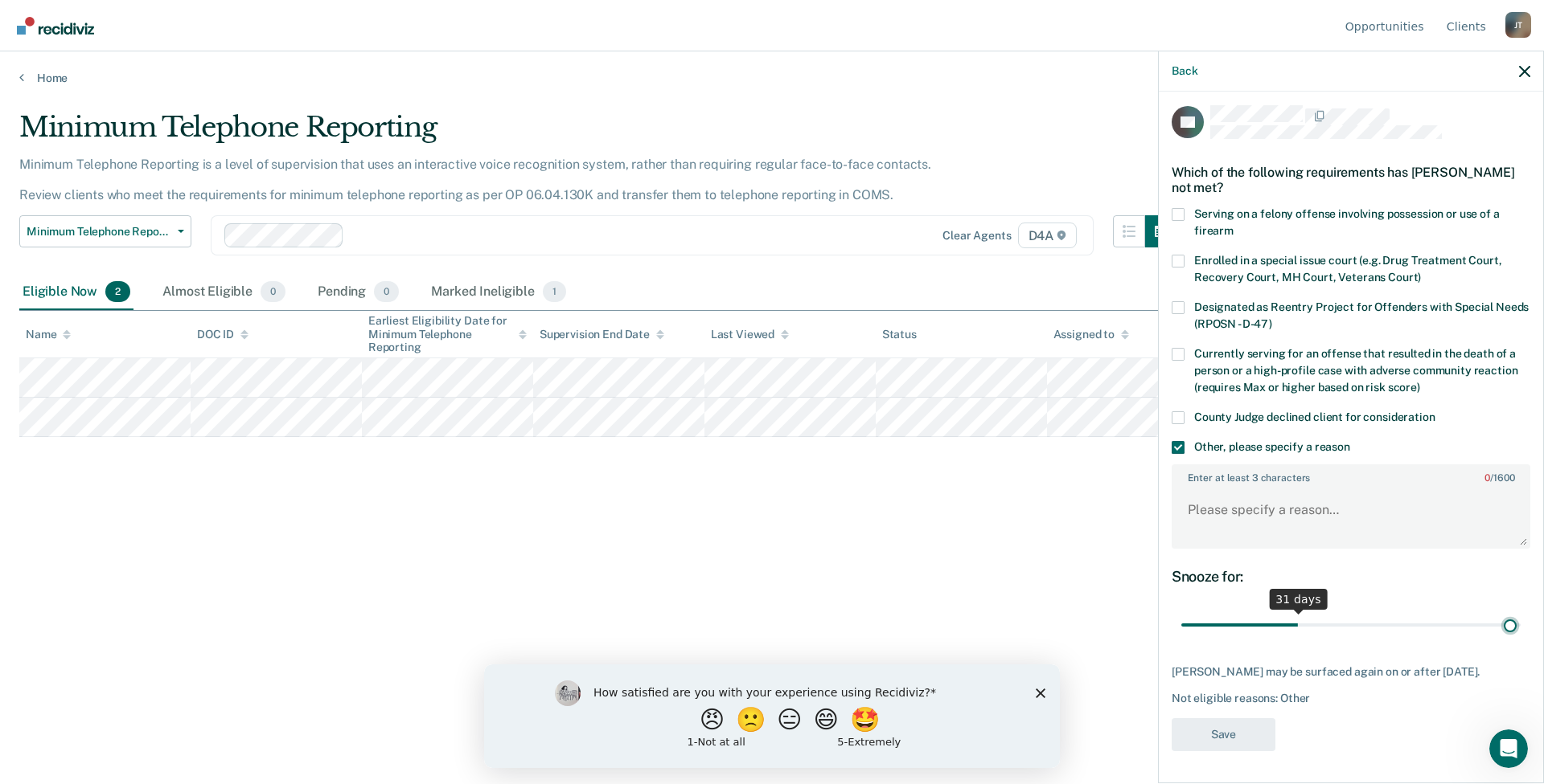
scroll to position [4, 0]
drag, startPoint x: 1292, startPoint y: 616, endPoint x: 1511, endPoint y: 566, distance: 224.6
type input "90"
click at [1511, 613] on input "range" at bounding box center [1351, 626] width 339 height 28
click at [1212, 515] on textarea "Enter at least 3 characters 0 / 1600" at bounding box center [1351, 519] width 355 height 59
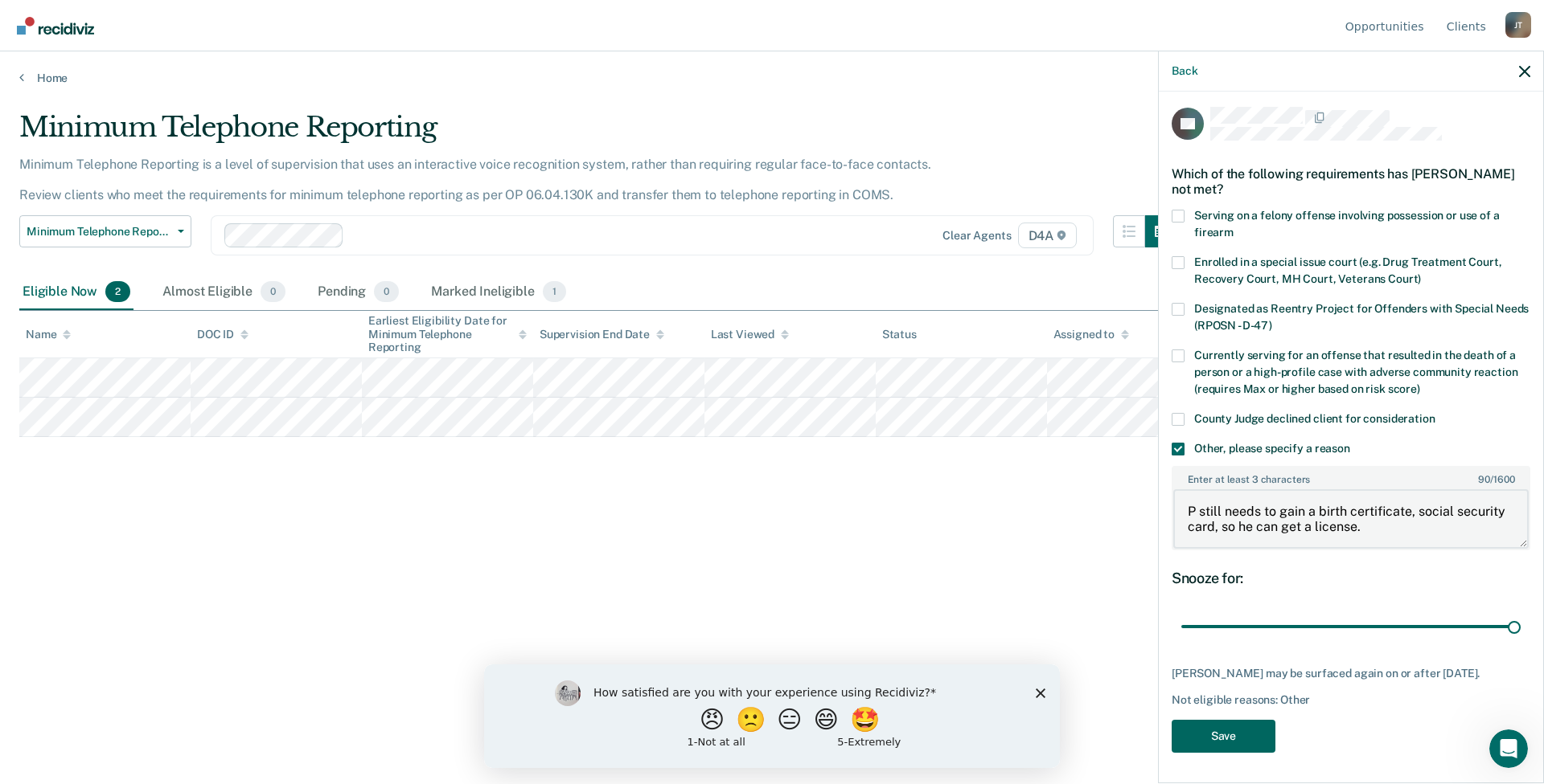
type textarea "P still needs to gain a birth certificate, social security card, so he can get …"
click at [1223, 737] on button "Save" at bounding box center [1223, 737] width 104 height 33
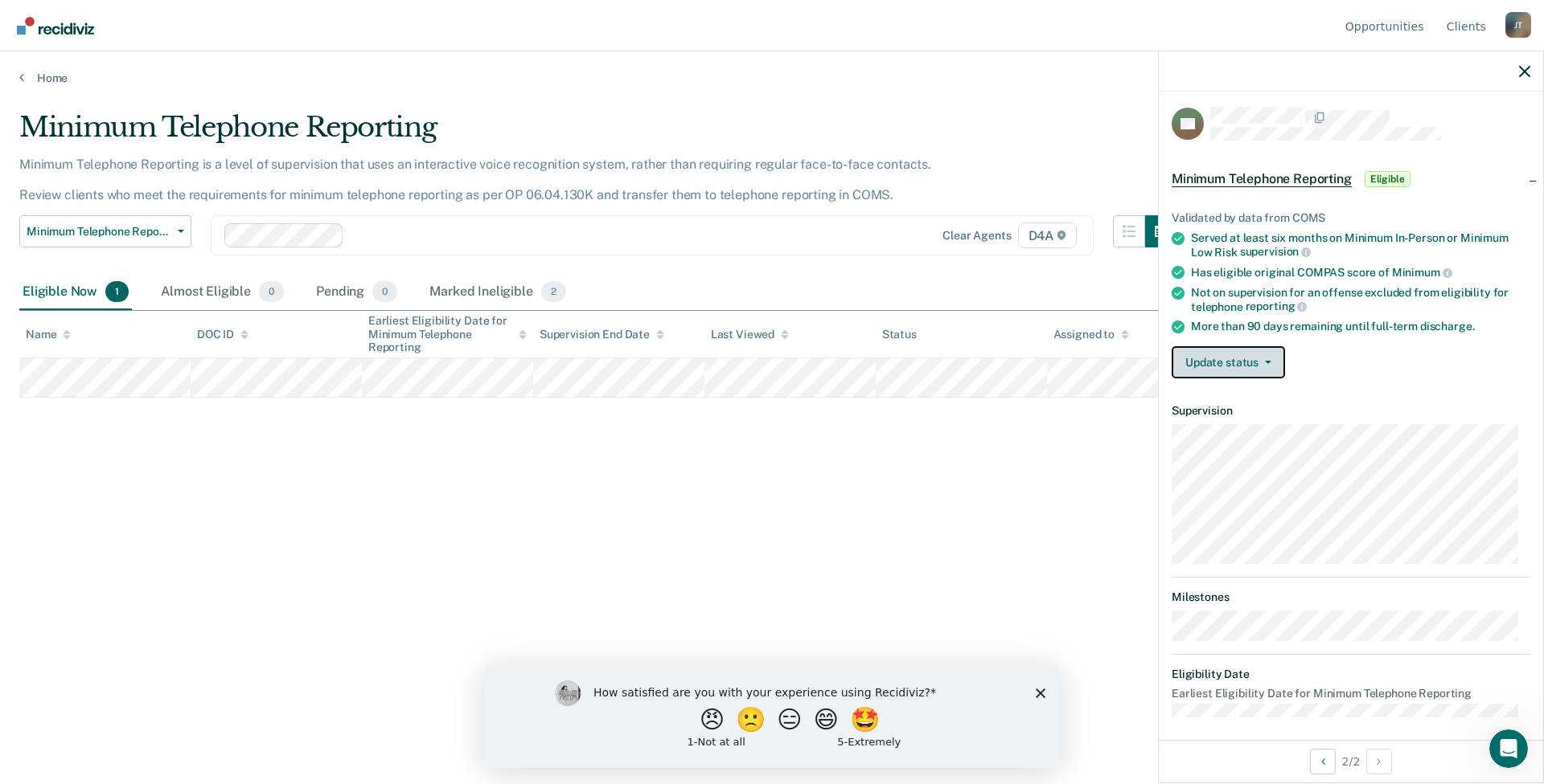
click at [1268, 359] on button "Update status" at bounding box center [1228, 361] width 113 height 32
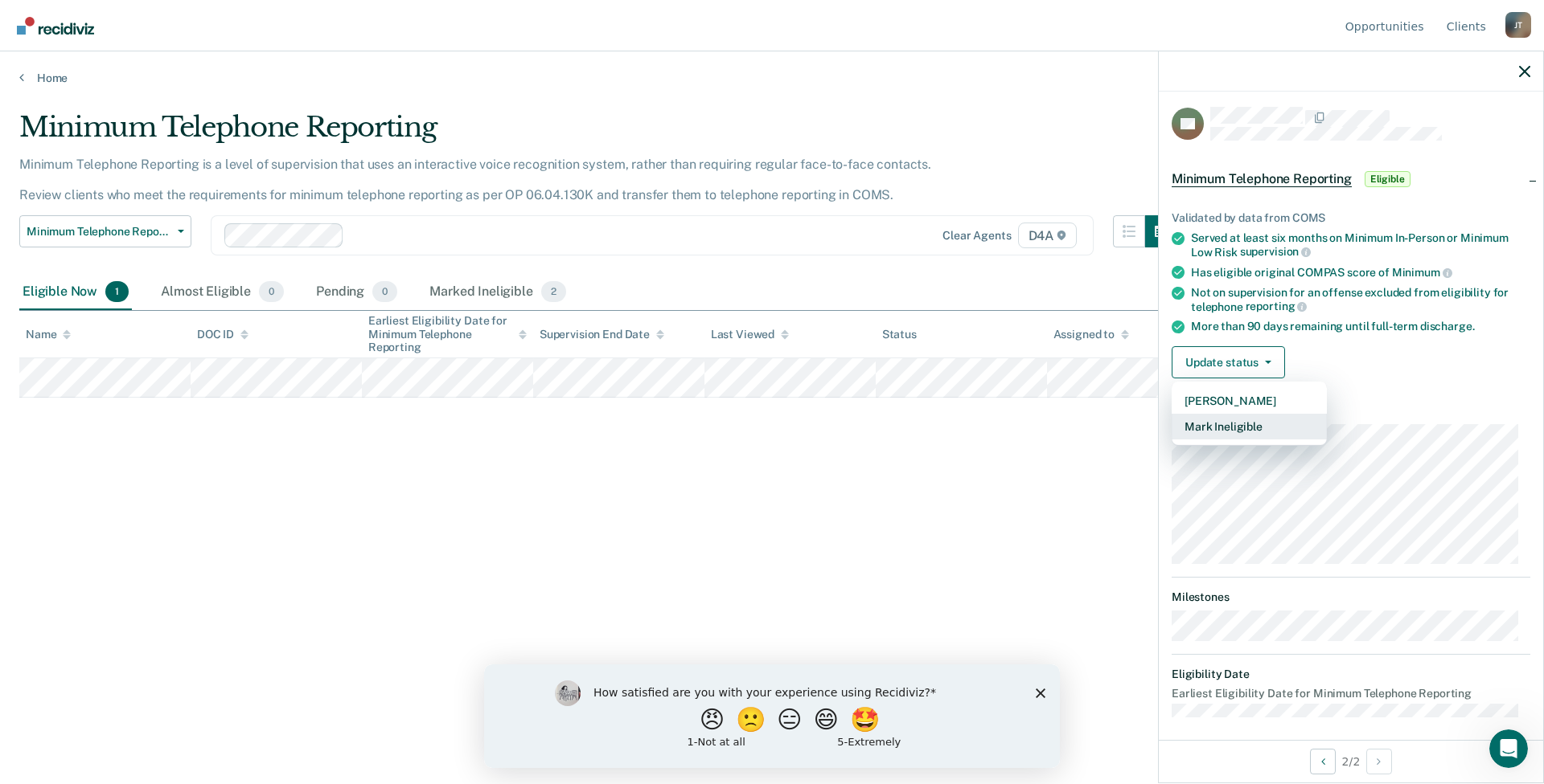
click at [1226, 423] on button "Mark Ineligible" at bounding box center [1249, 427] width 155 height 25
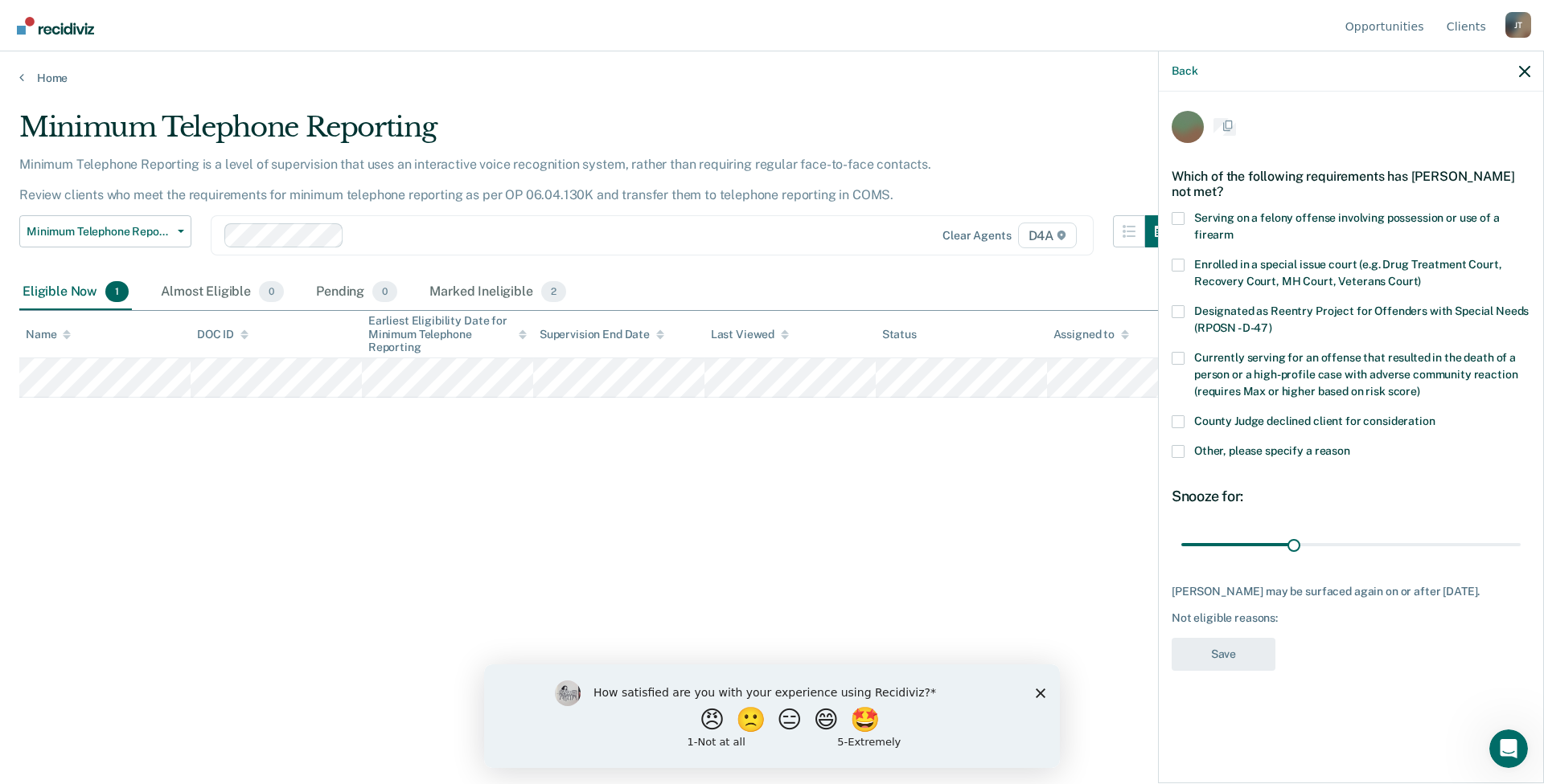
scroll to position [0, 0]
click at [1168, 441] on div "EC Which of the following requirements has [PERSON_NAME] not met? Serving on a …" at bounding box center [1351, 436] width 384 height 688
click at [1175, 447] on span at bounding box center [1178, 453] width 13 height 13
click at [1350, 447] on input "Other, please specify a reason" at bounding box center [1350, 447] width 0 height 0
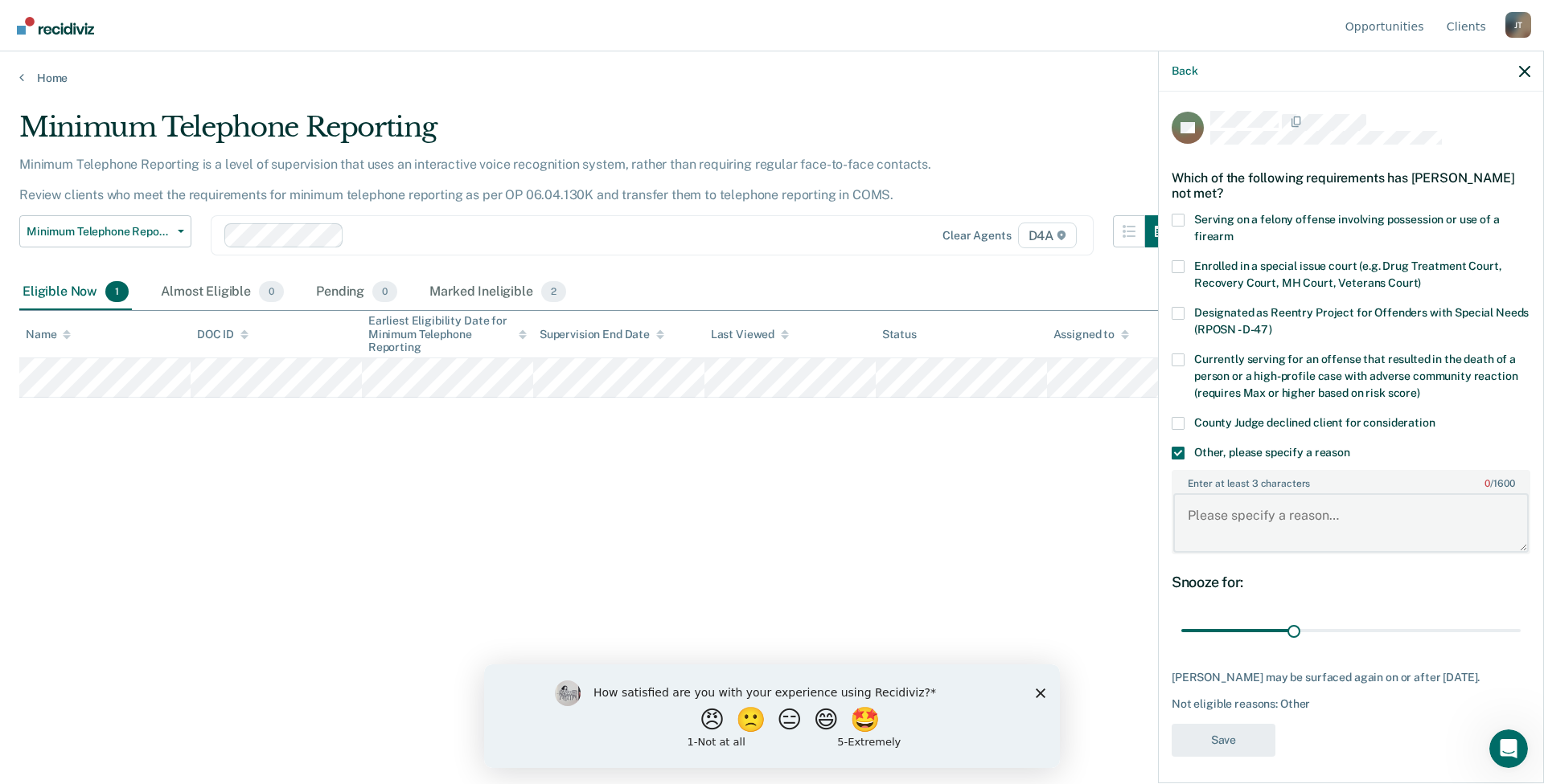
click at [1225, 499] on textarea "Enter at least 3 characters 0 / 1600" at bounding box center [1351, 523] width 355 height 59
type textarea "P will soon be up for early discharge."
drag, startPoint x: 1293, startPoint y: 617, endPoint x: 1348, endPoint y: 617, distance: 55.0
type input "45"
click at [1348, 617] on input "range" at bounding box center [1351, 631] width 339 height 28
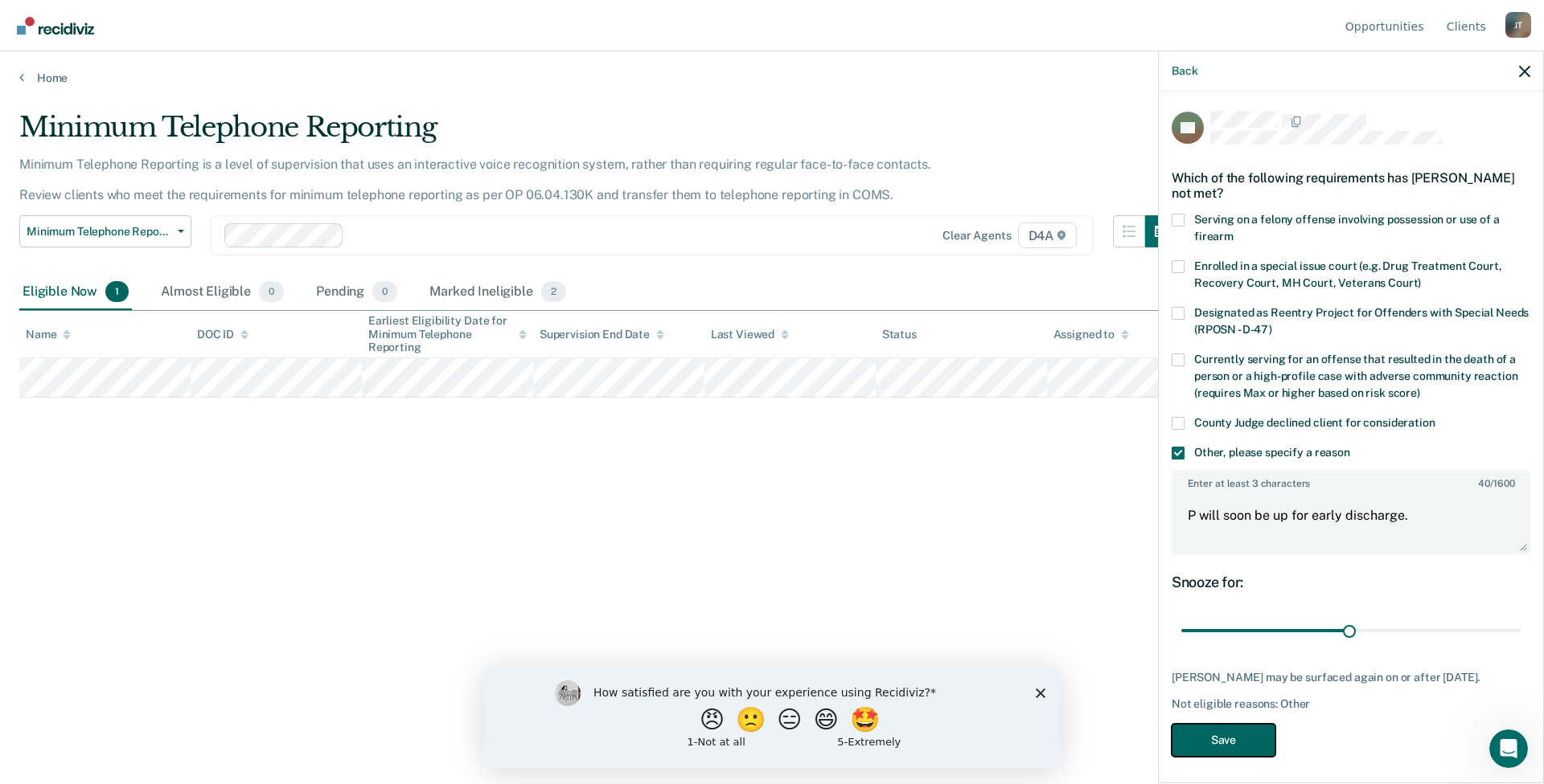
click at [1226, 727] on button "Save" at bounding box center [1223, 740] width 104 height 33
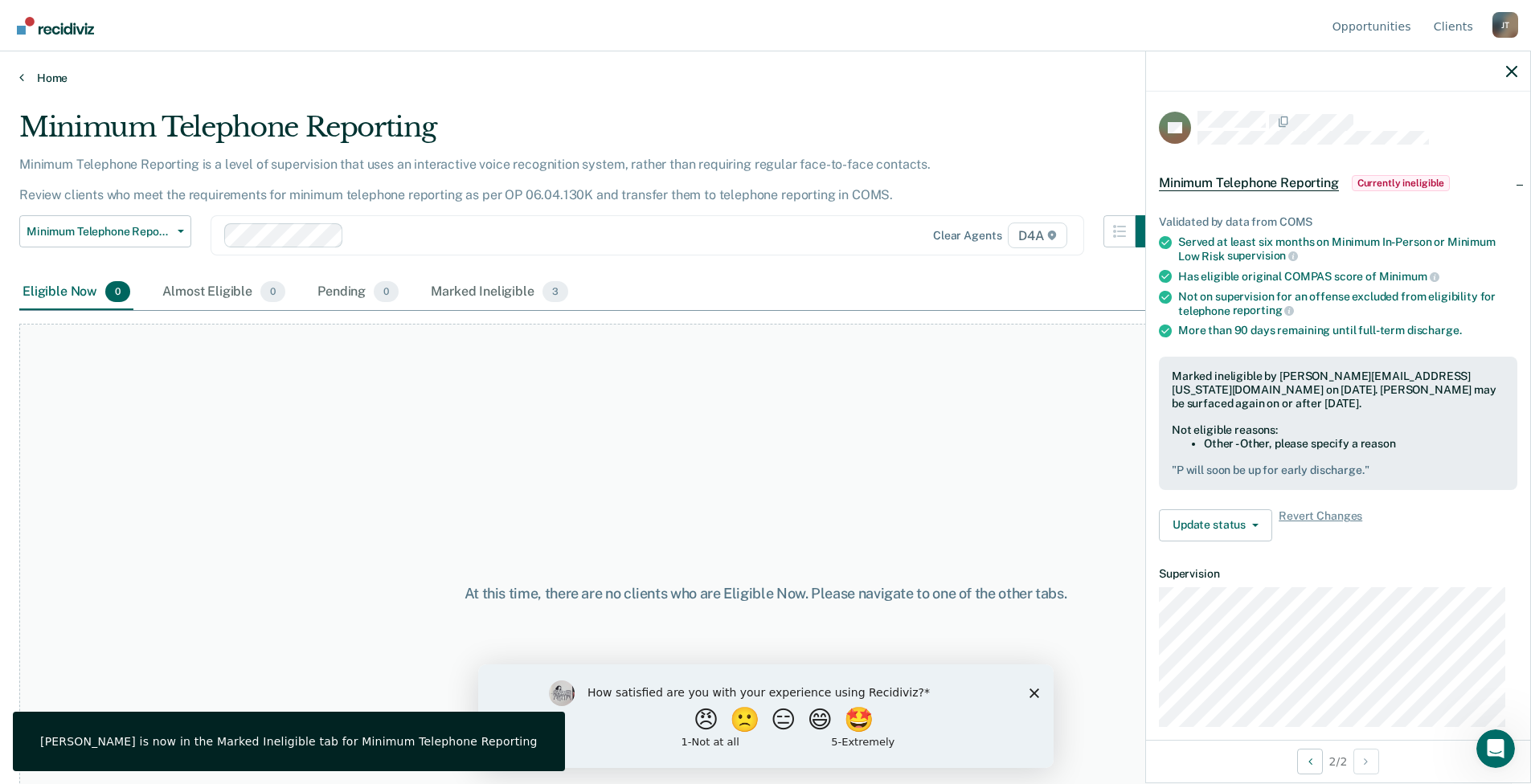
click at [31, 81] on link "Home" at bounding box center [765, 78] width 1493 height 15
